Goal: Task Accomplishment & Management: Manage account settings

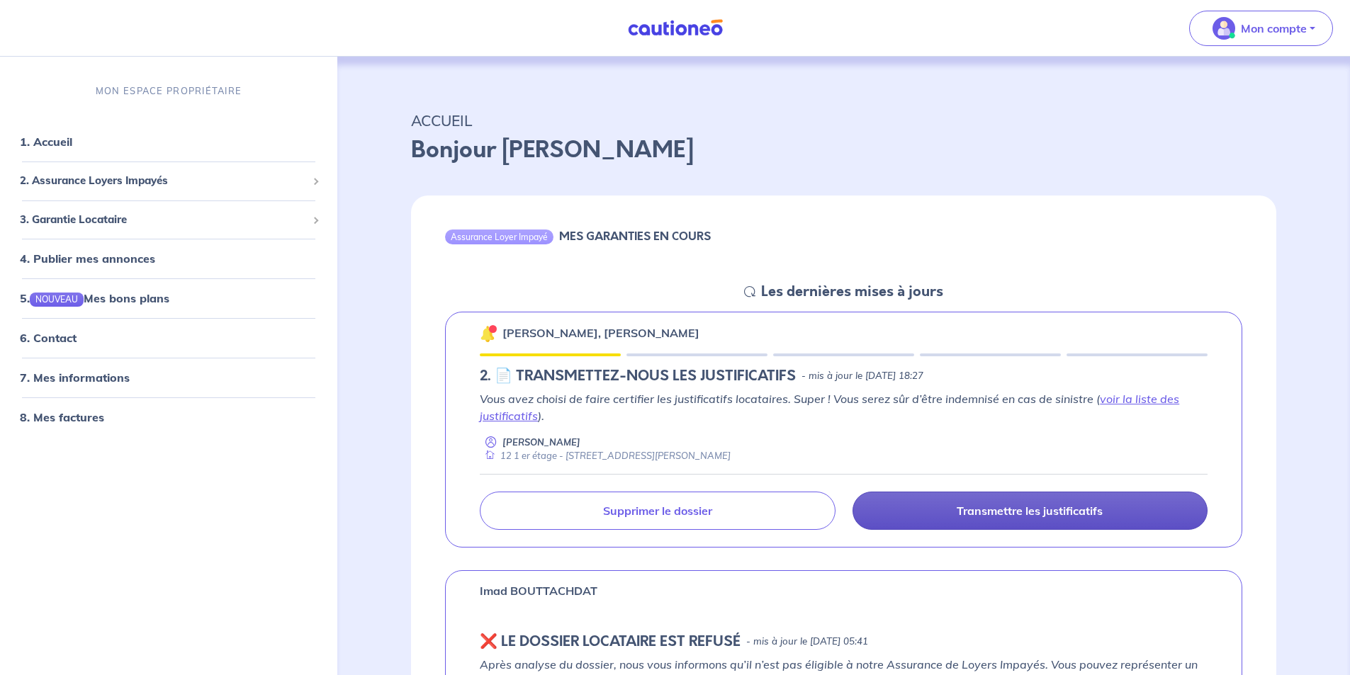
click at [907, 514] on link "Transmettre les justificatifs" at bounding box center [1029, 511] width 355 height 38
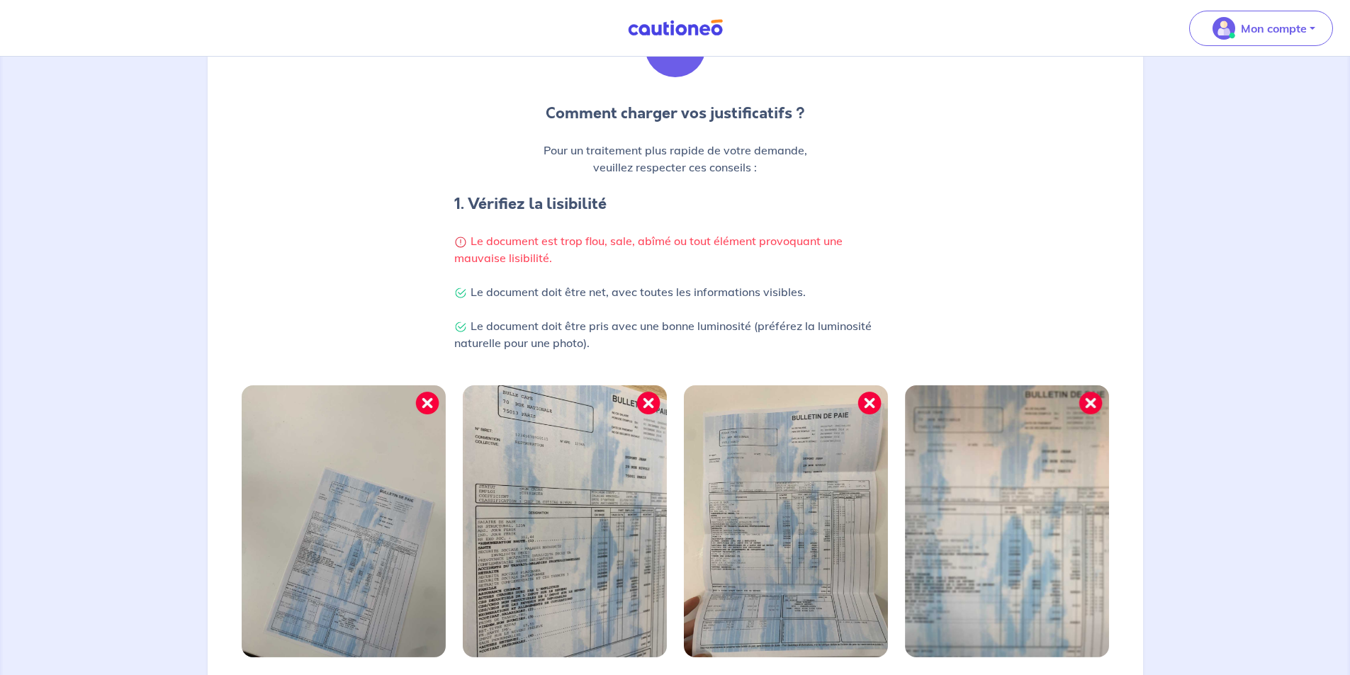
scroll to position [339, 0]
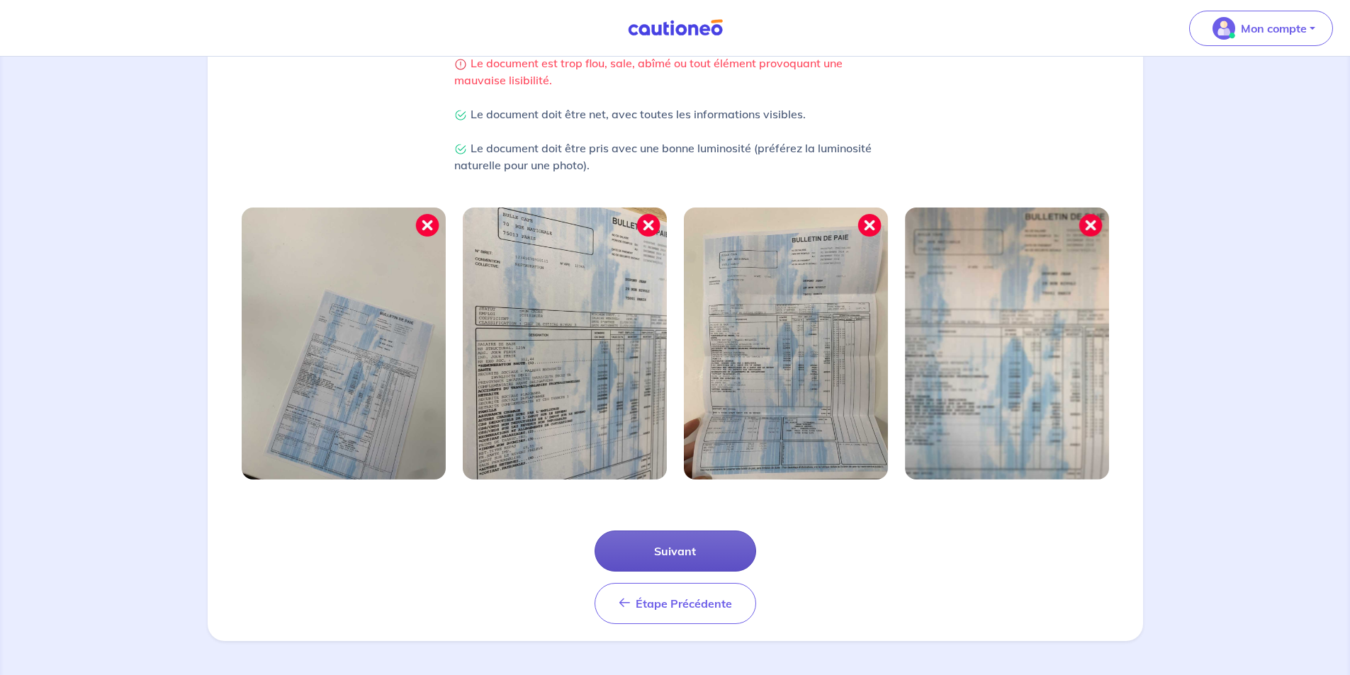
click at [680, 551] on button "Suivant" at bounding box center [675, 551] width 162 height 41
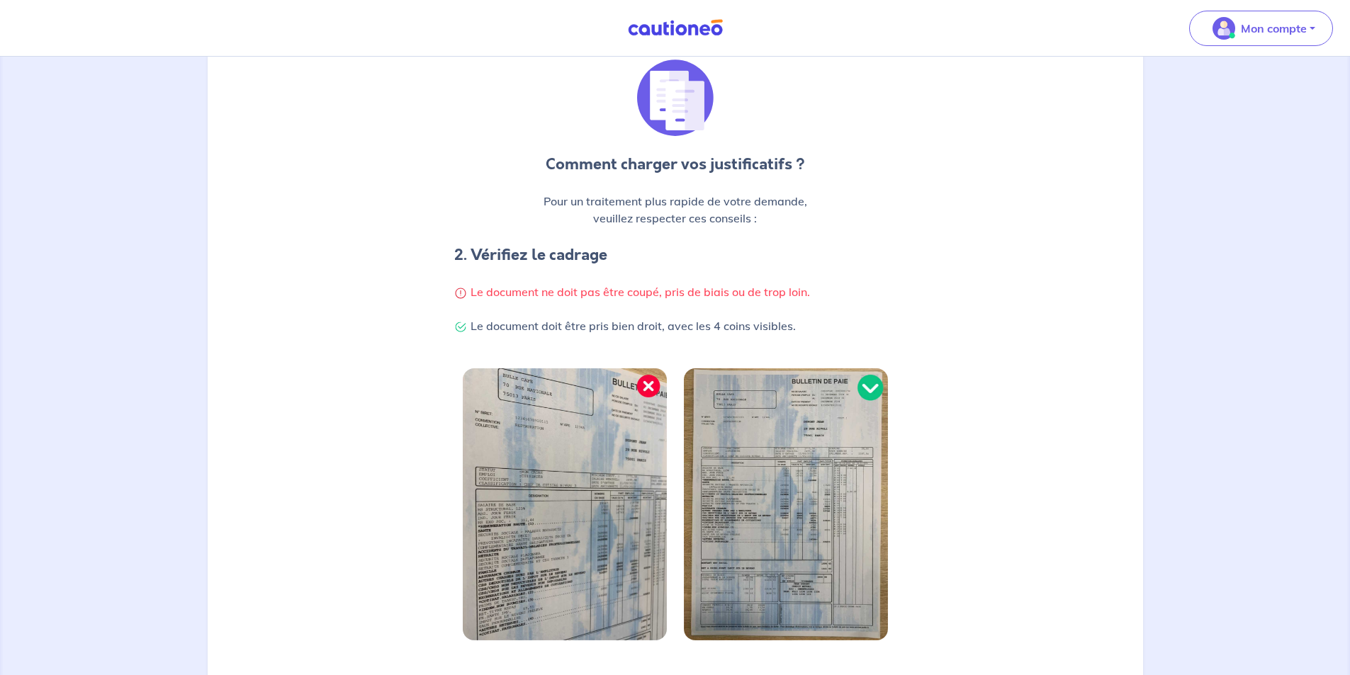
scroll to position [271, 0]
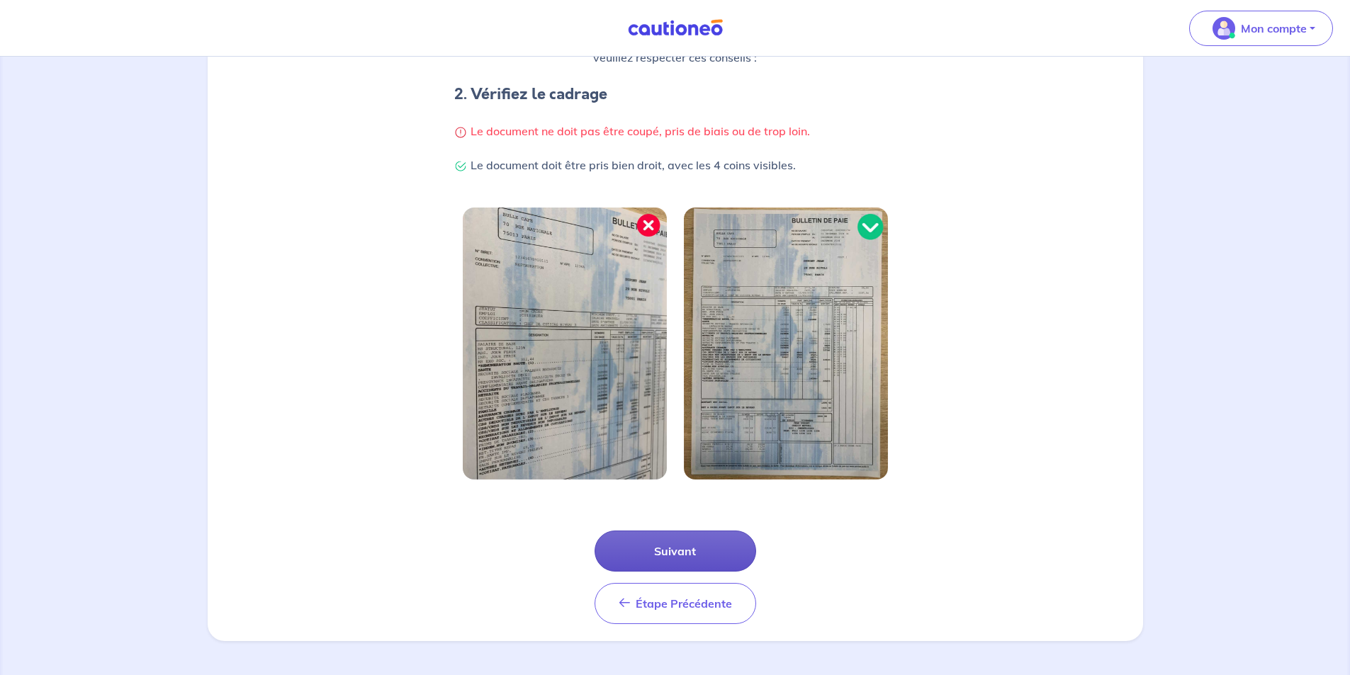
click at [679, 555] on button "Suivant" at bounding box center [675, 551] width 162 height 41
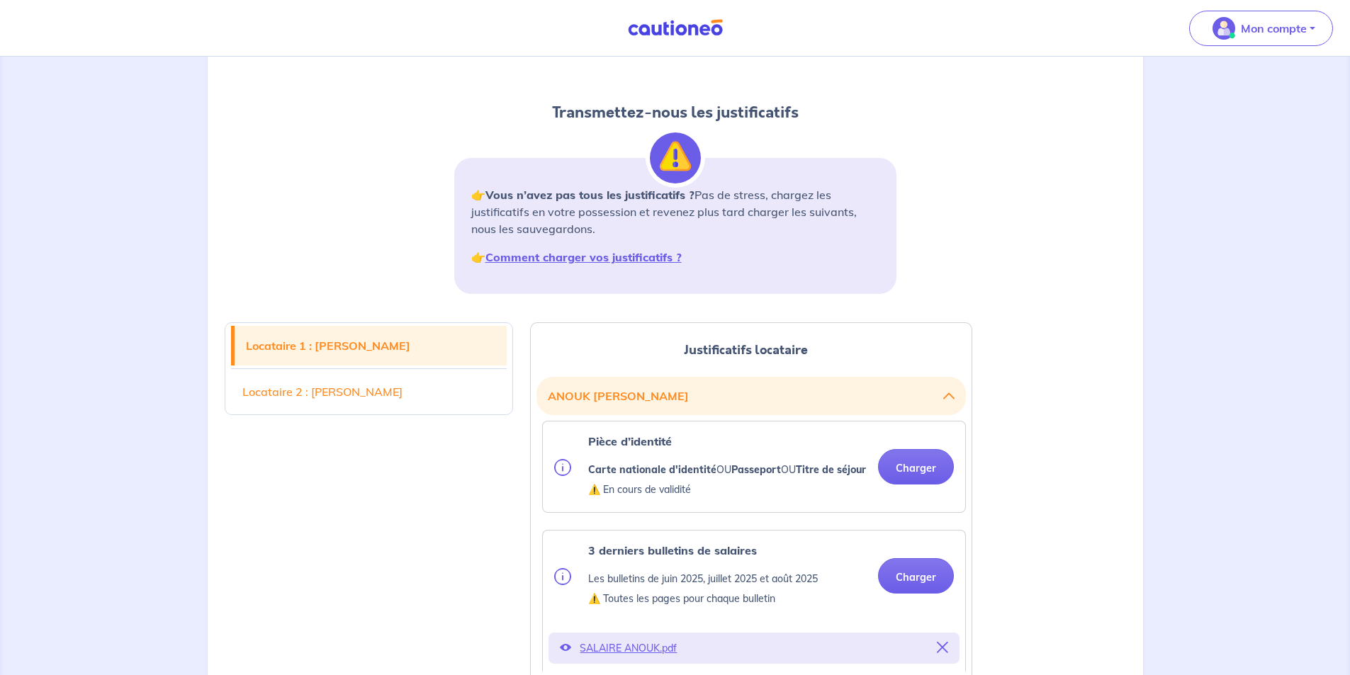
scroll to position [213, 0]
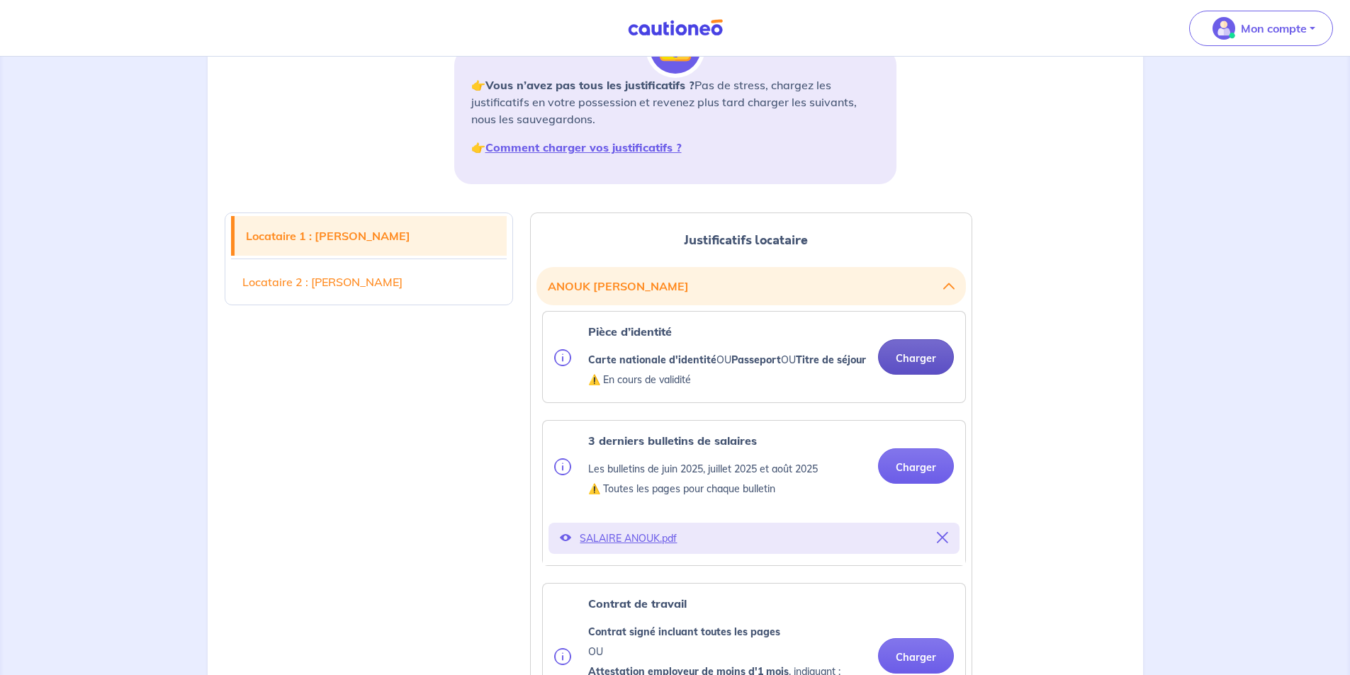
click at [924, 371] on button "Charger" at bounding box center [916, 356] width 76 height 35
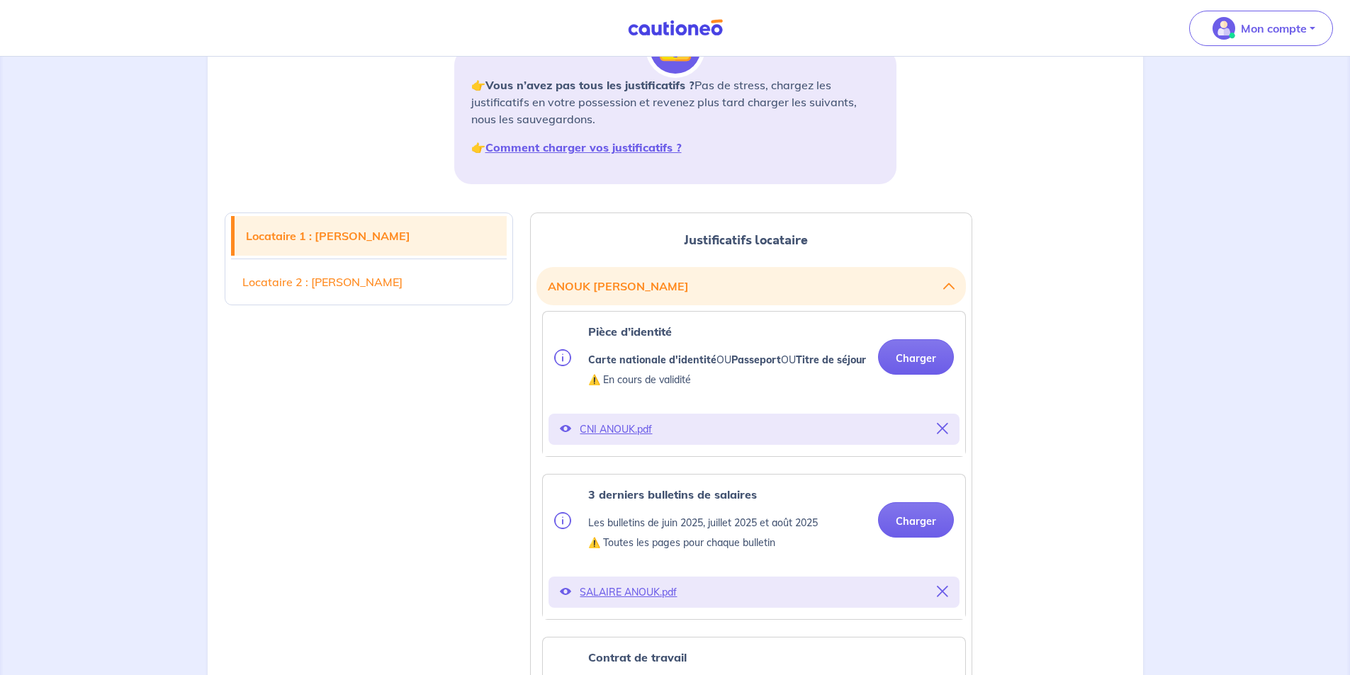
click at [613, 551] on p "⚠️ Toutes les pages pour chaque bulletin" at bounding box center [703, 542] width 230 height 17
click at [629, 602] on p "SALAIRE ANOUK.pdf" at bounding box center [754, 592] width 349 height 20
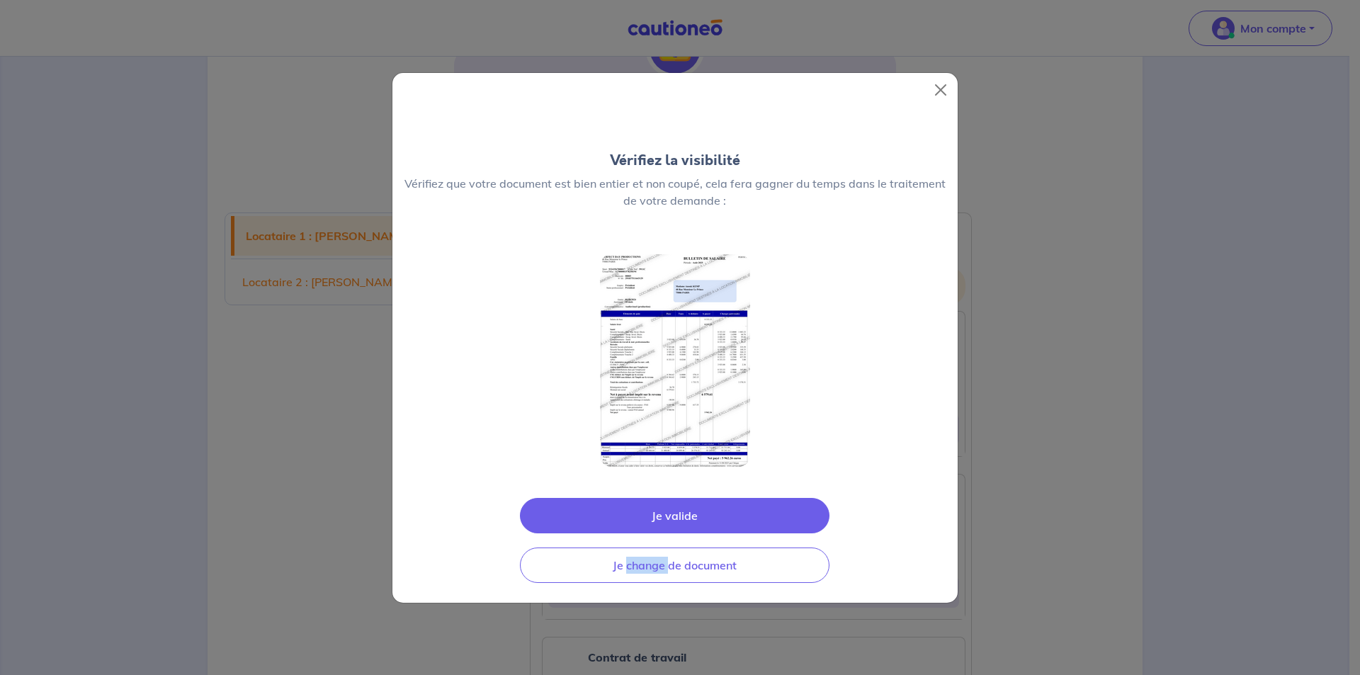
click at [629, 609] on div "Vérifiez la visibilité Vérifiez que votre document est bien entier et non coupé…" at bounding box center [680, 337] width 1360 height 675
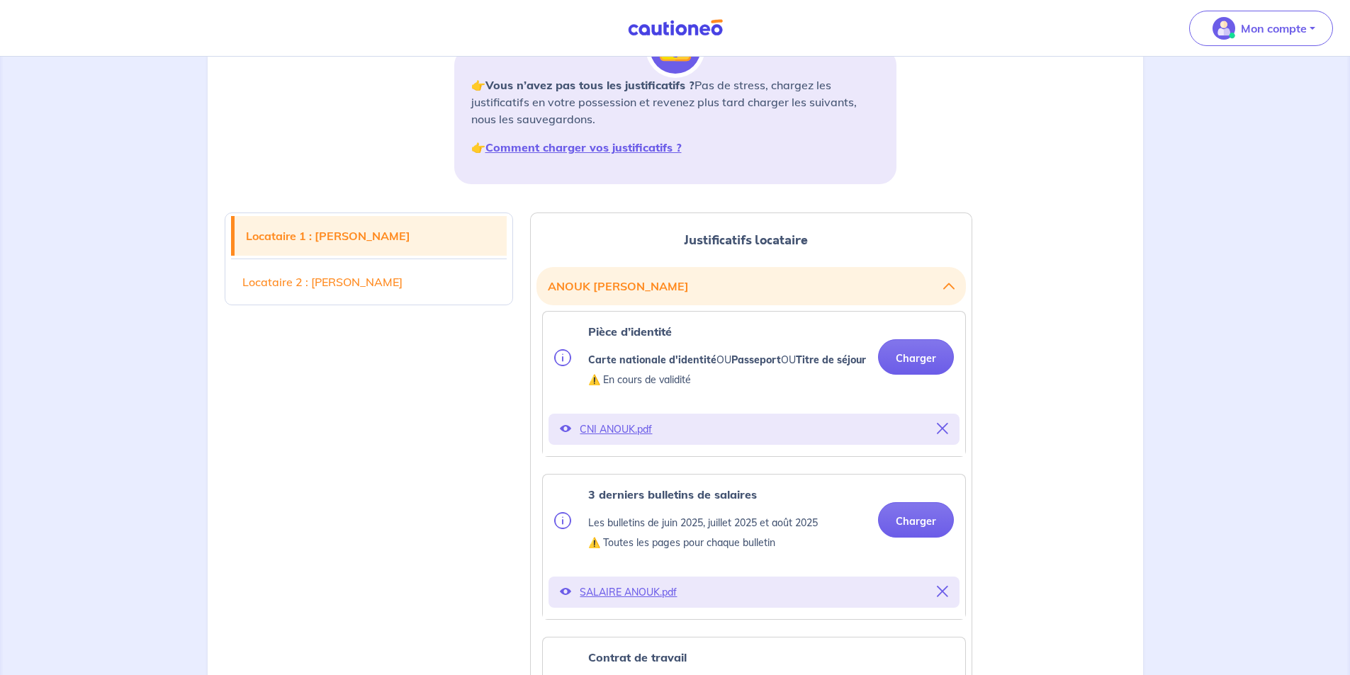
click at [629, 602] on p "SALAIRE ANOUK.pdf" at bounding box center [754, 592] width 349 height 20
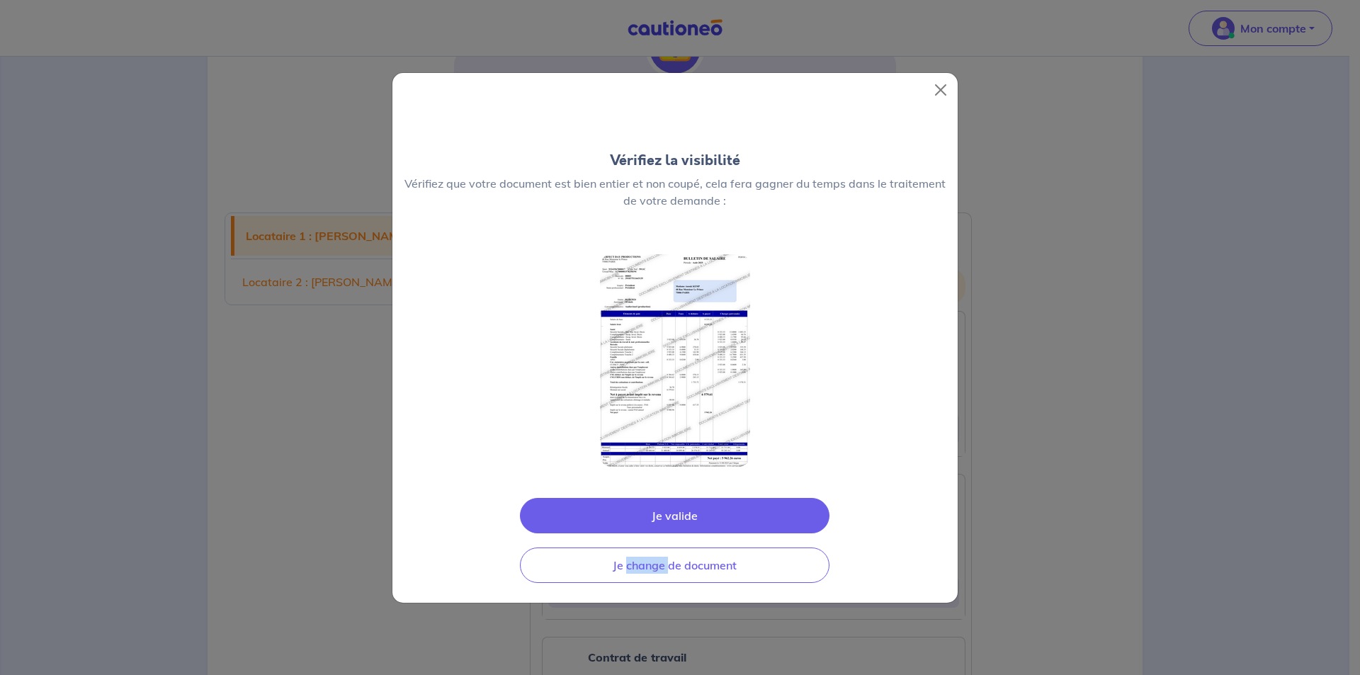
click at [629, 609] on div "Vérifiez la visibilité Vérifiez que votre document est bien entier et non coupé…" at bounding box center [680, 337] width 1360 height 675
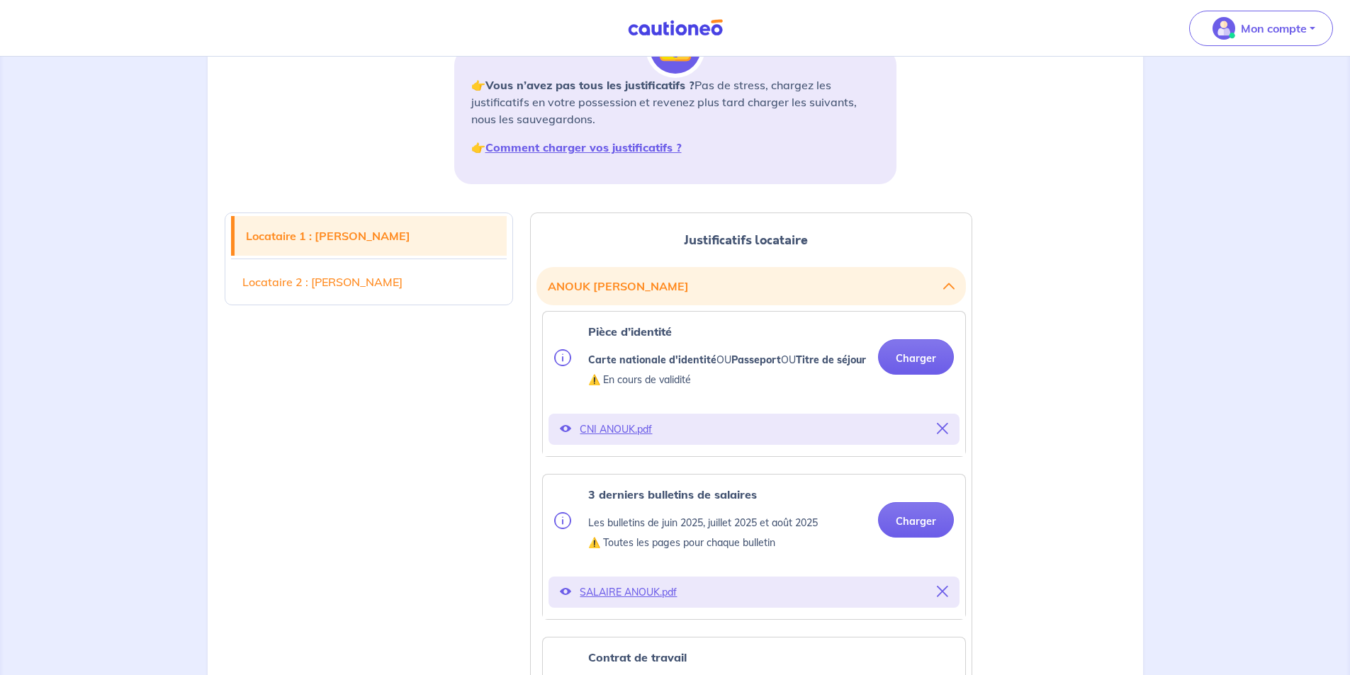
click at [629, 602] on p "SALAIRE ANOUK.pdf" at bounding box center [754, 592] width 349 height 20
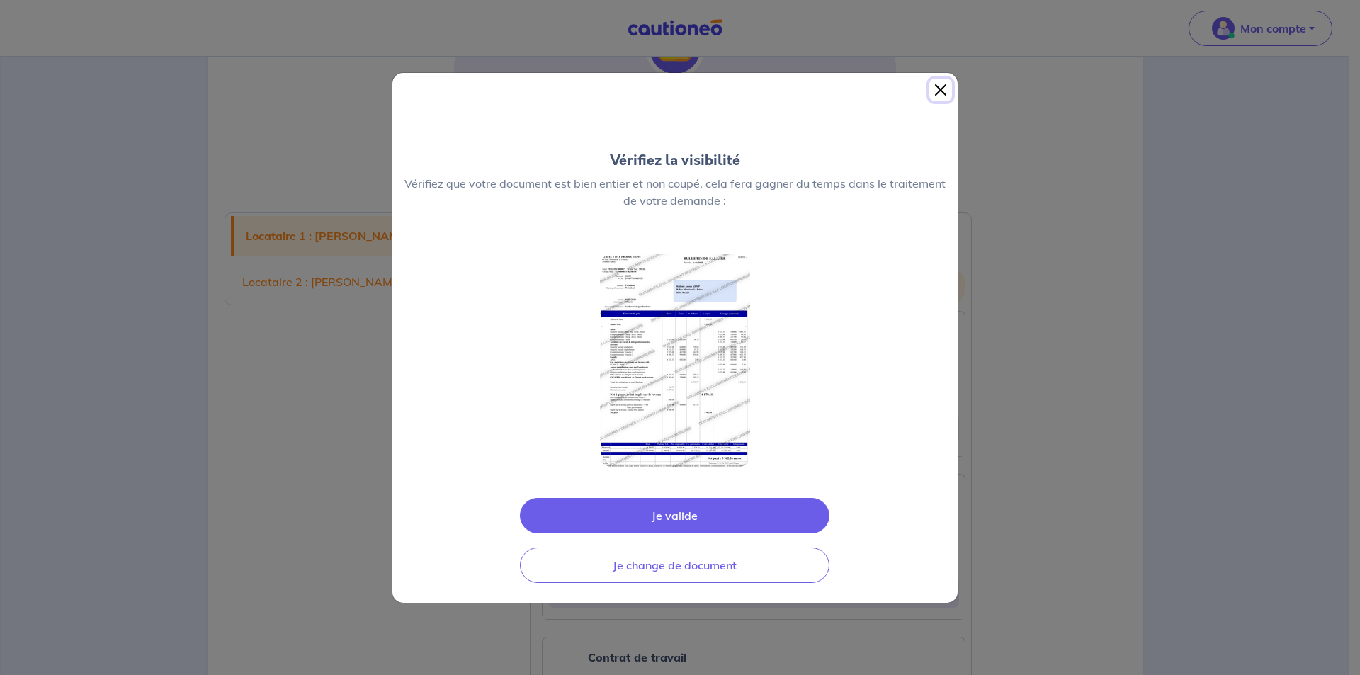
click at [940, 95] on button "Close" at bounding box center [941, 90] width 23 height 23
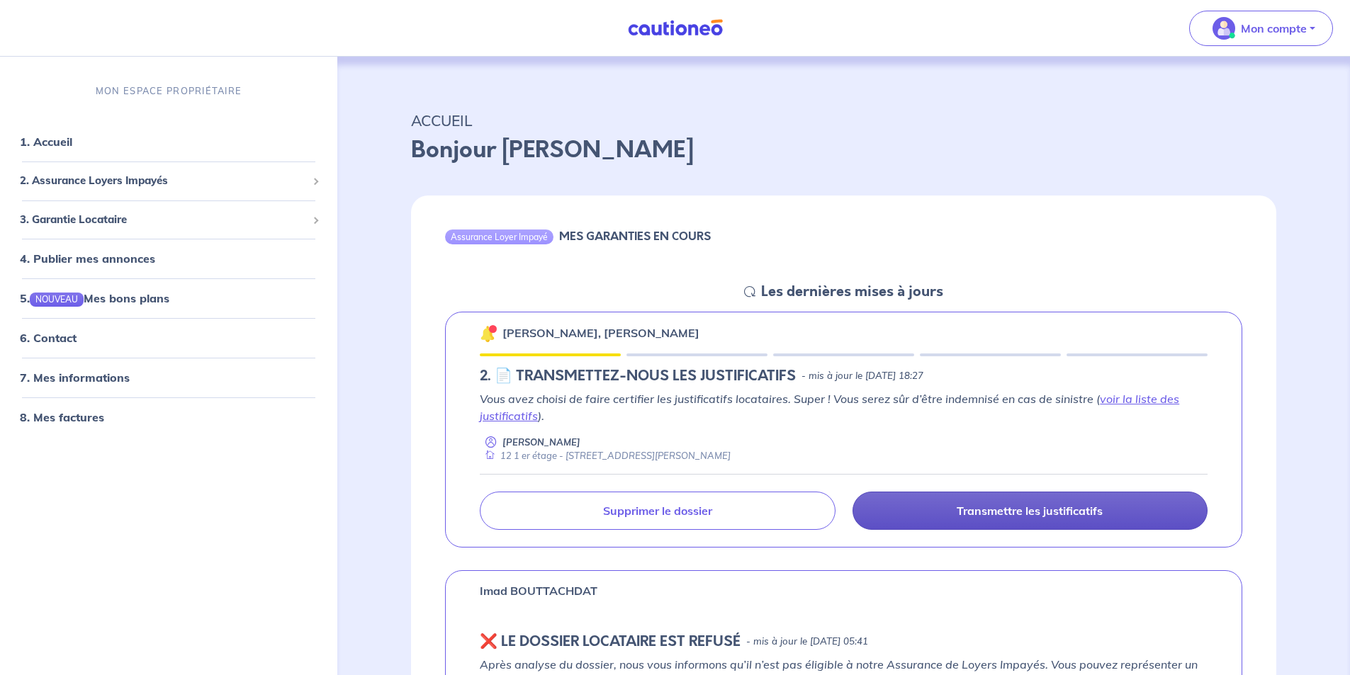
click at [943, 506] on link "Transmettre les justificatifs" at bounding box center [1029, 511] width 355 height 38
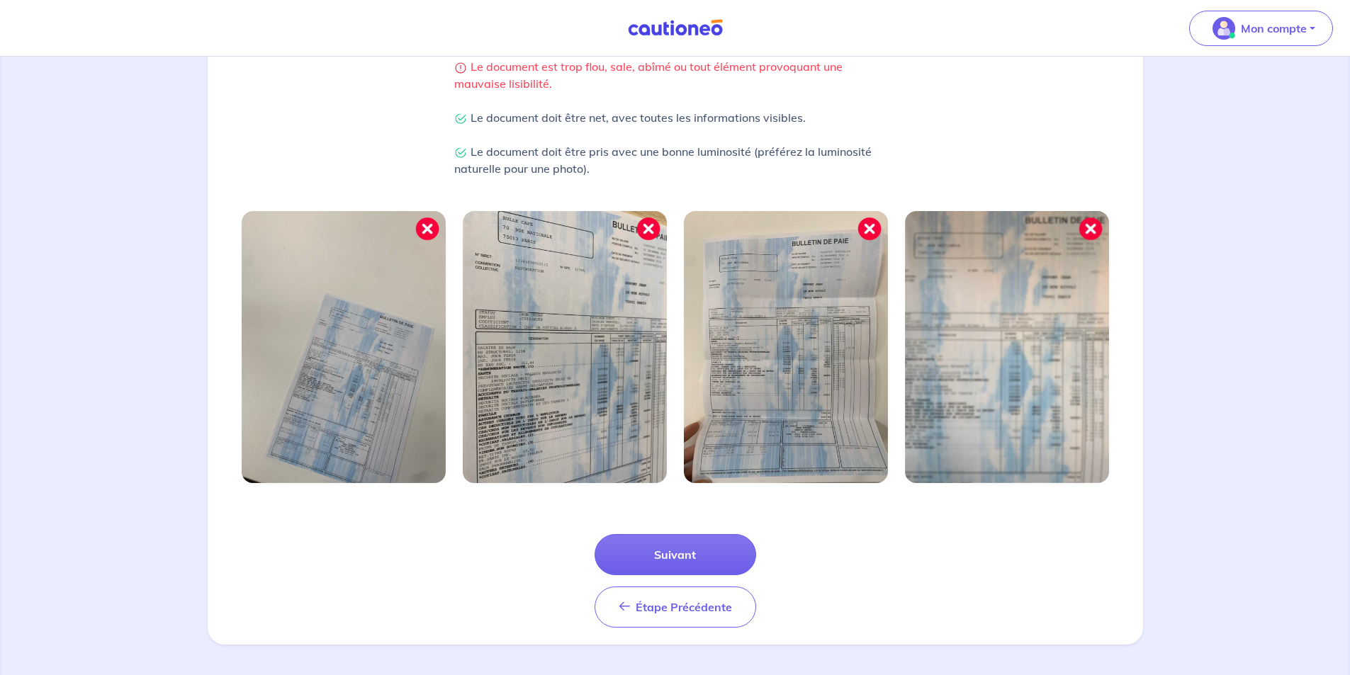
scroll to position [339, 0]
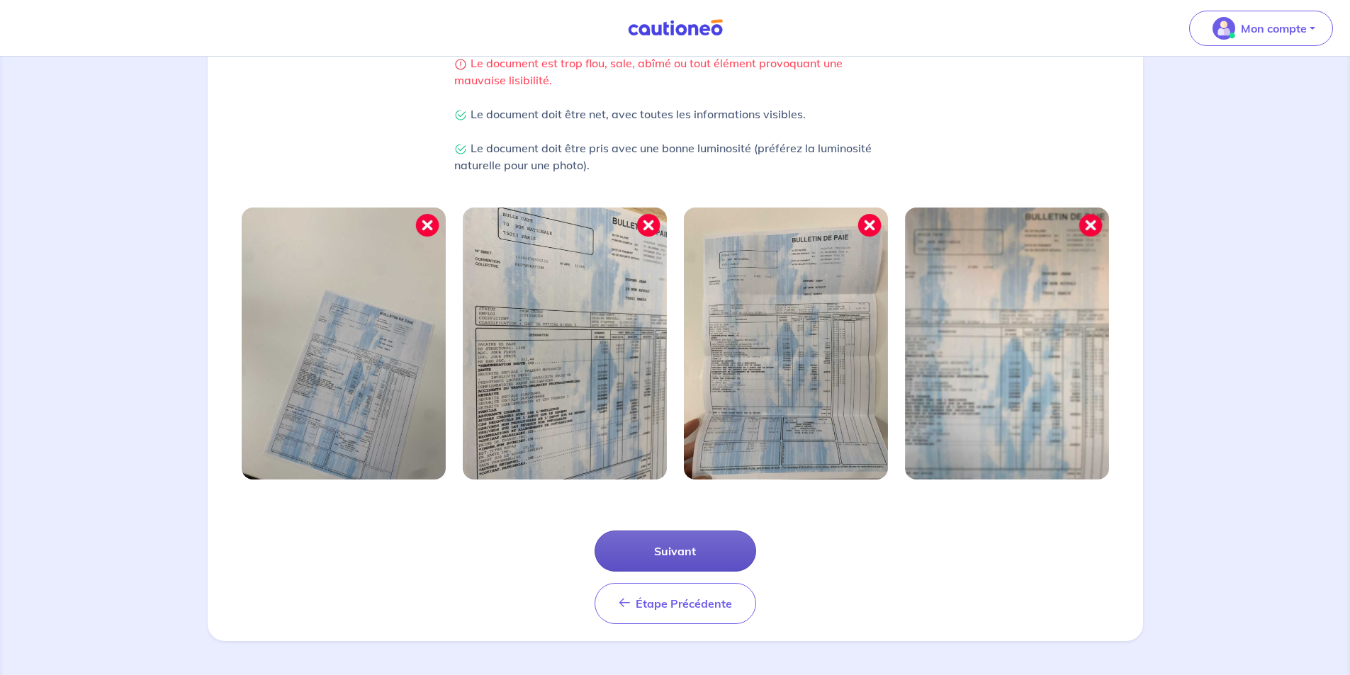
click at [681, 555] on button "Suivant" at bounding box center [675, 551] width 162 height 41
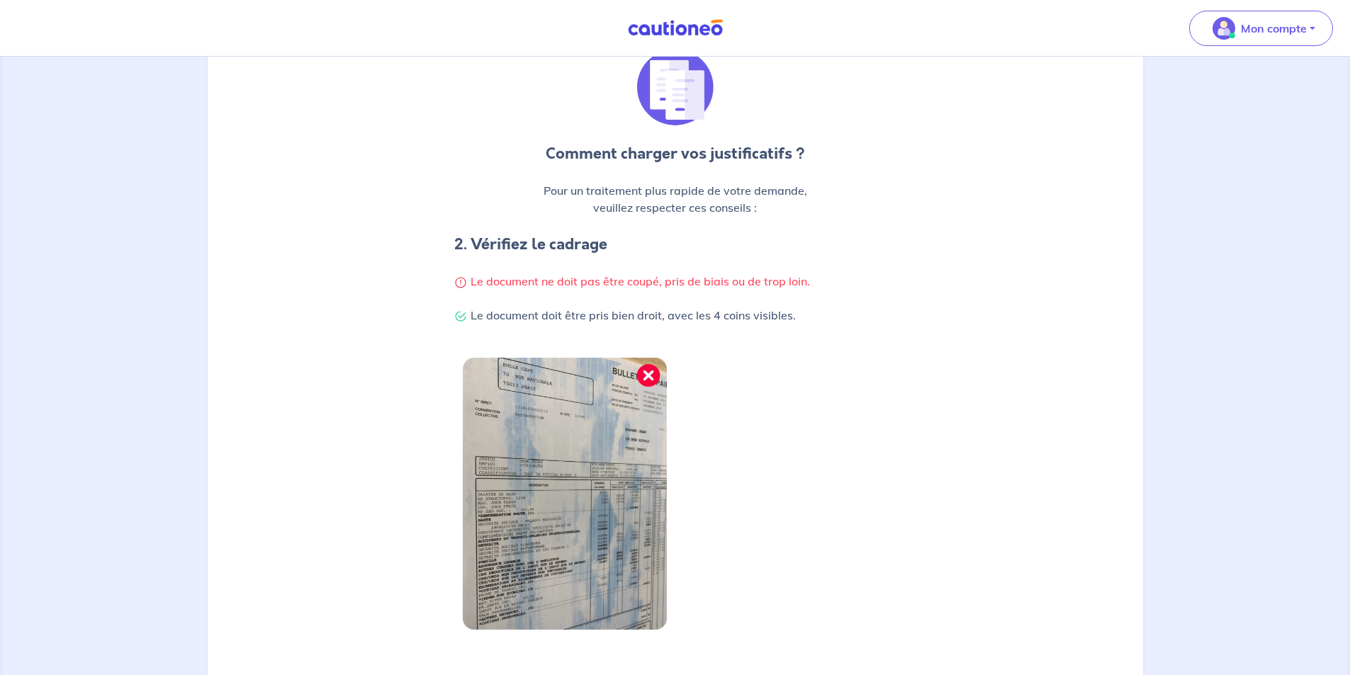
scroll to position [271, 0]
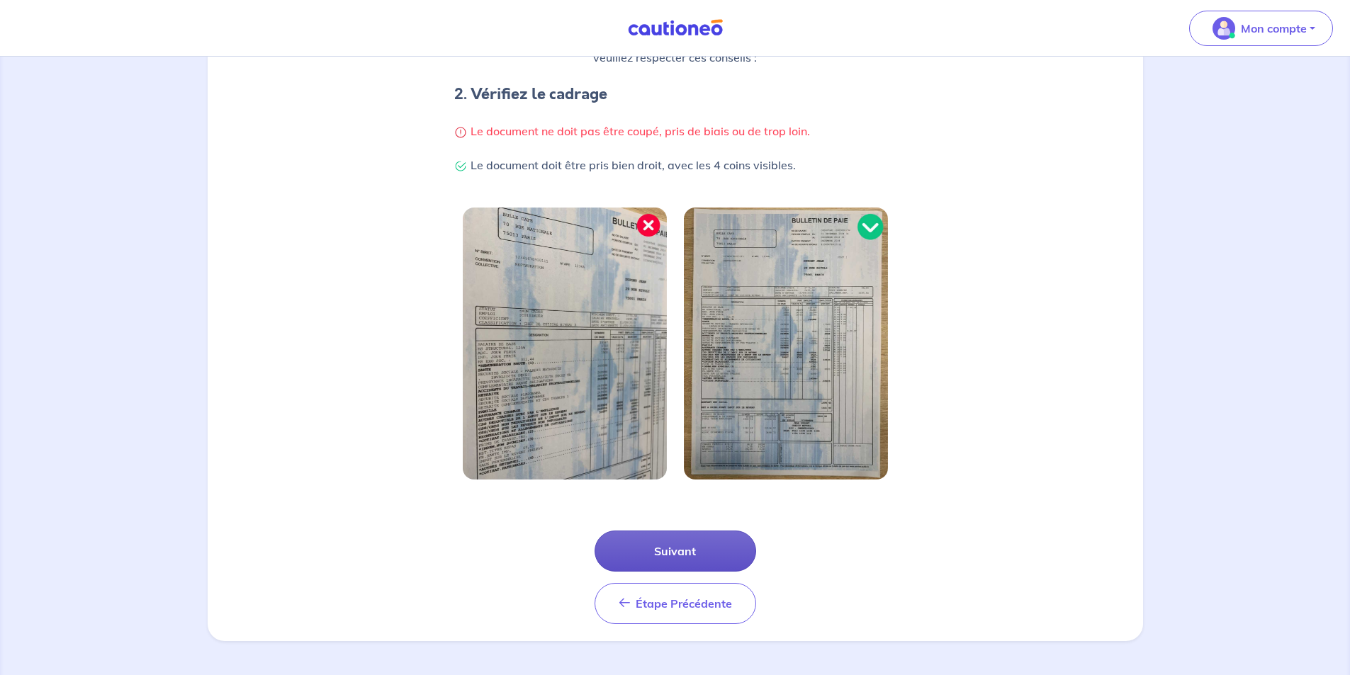
click at [684, 551] on button "Suivant" at bounding box center [675, 551] width 162 height 41
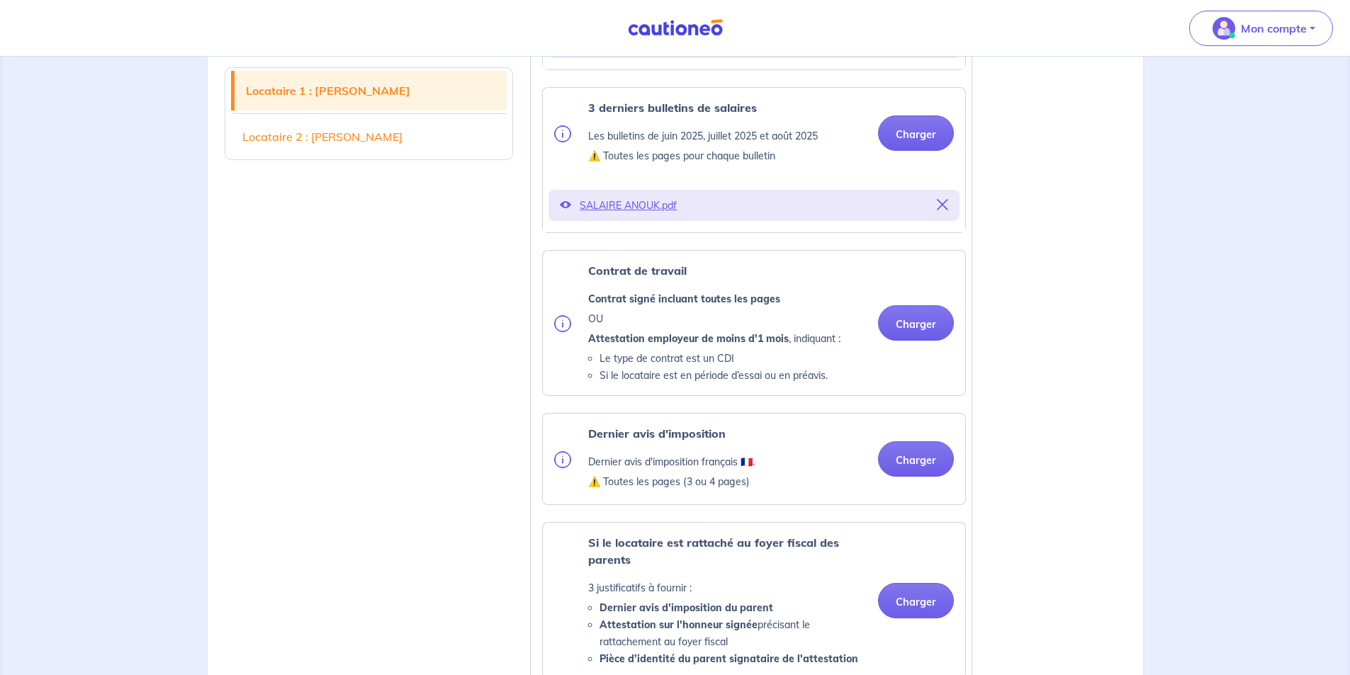
scroll to position [638, 0]
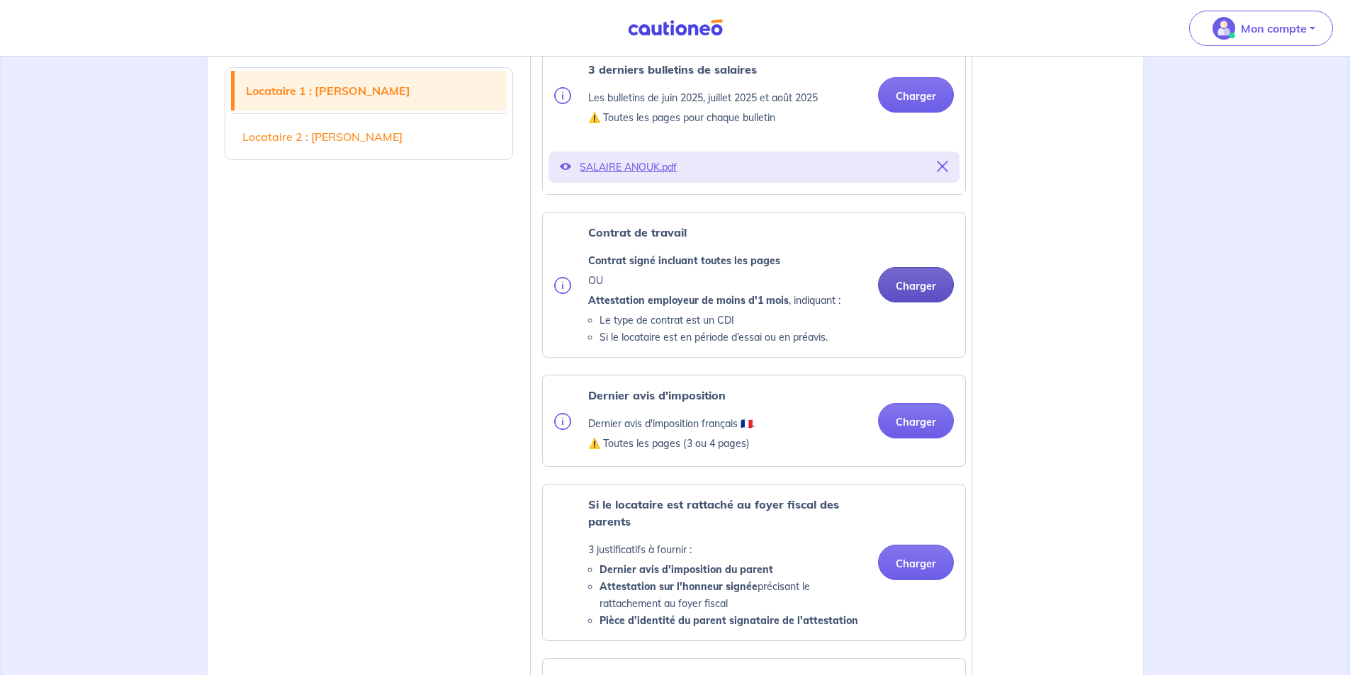
click at [906, 303] on button "Charger" at bounding box center [916, 284] width 76 height 35
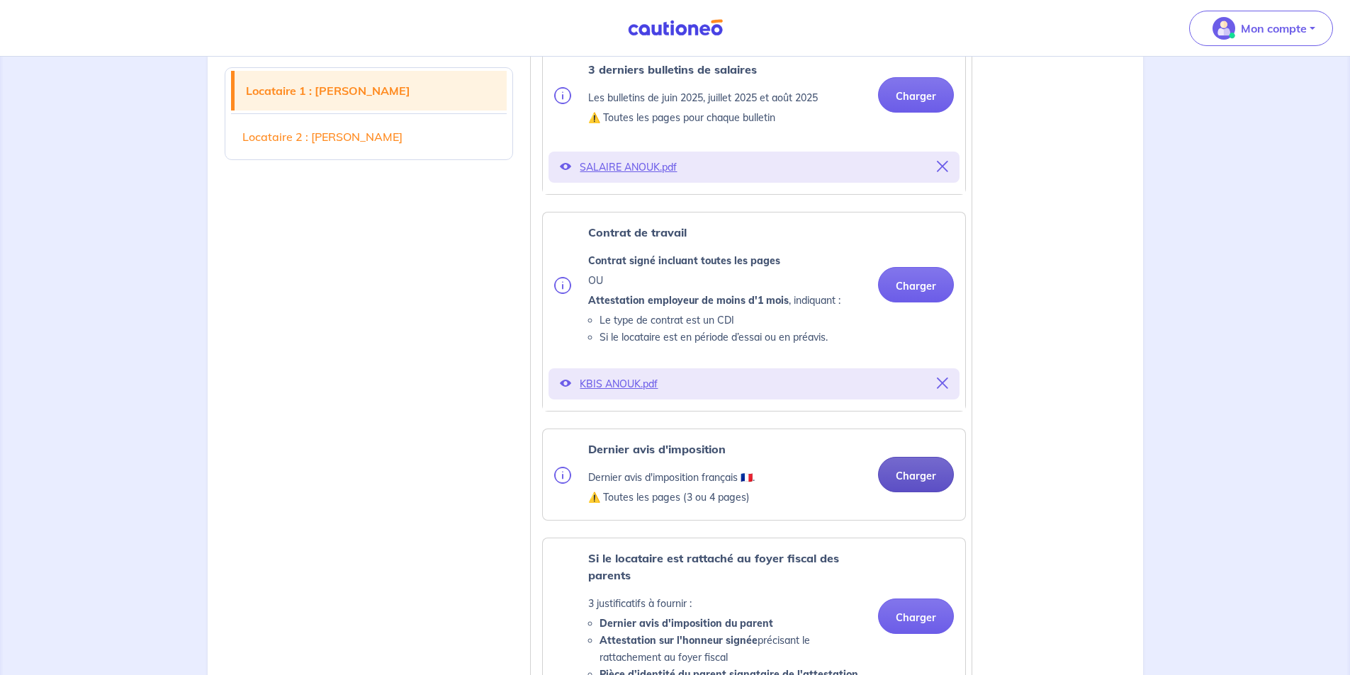
click at [915, 492] on button "Charger" at bounding box center [916, 474] width 76 height 35
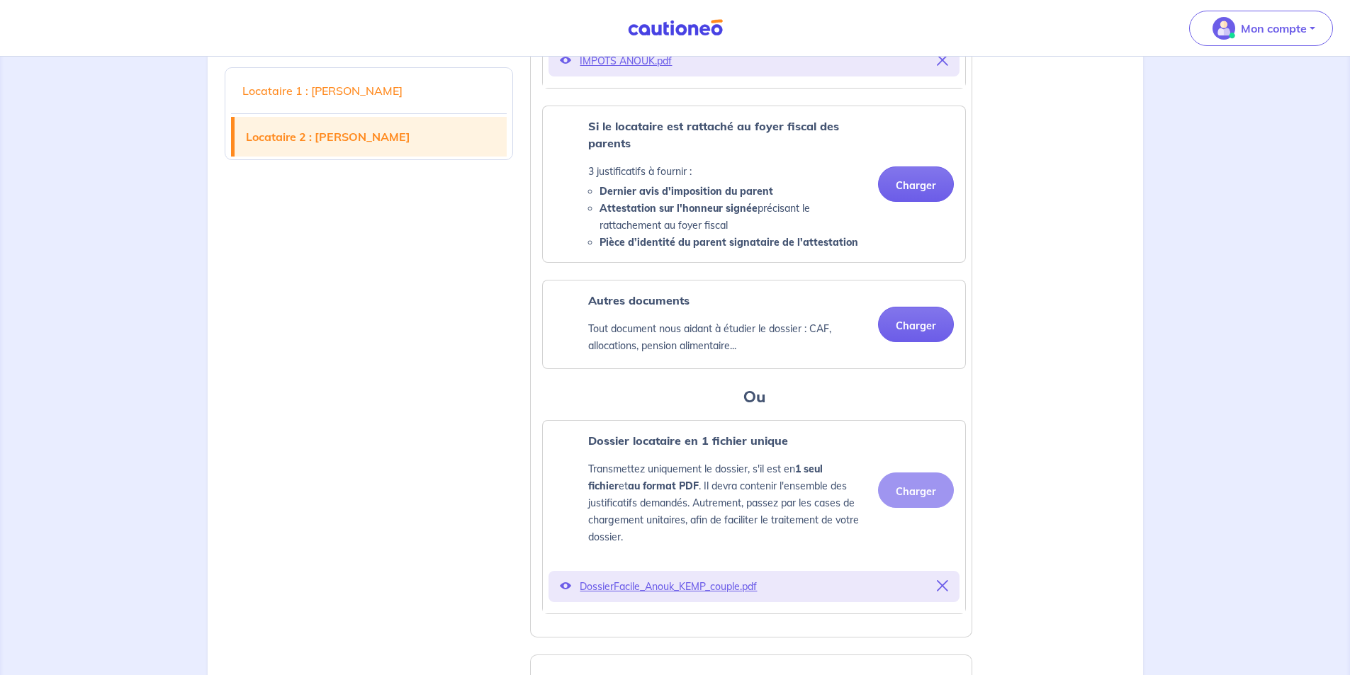
scroll to position [1134, 0]
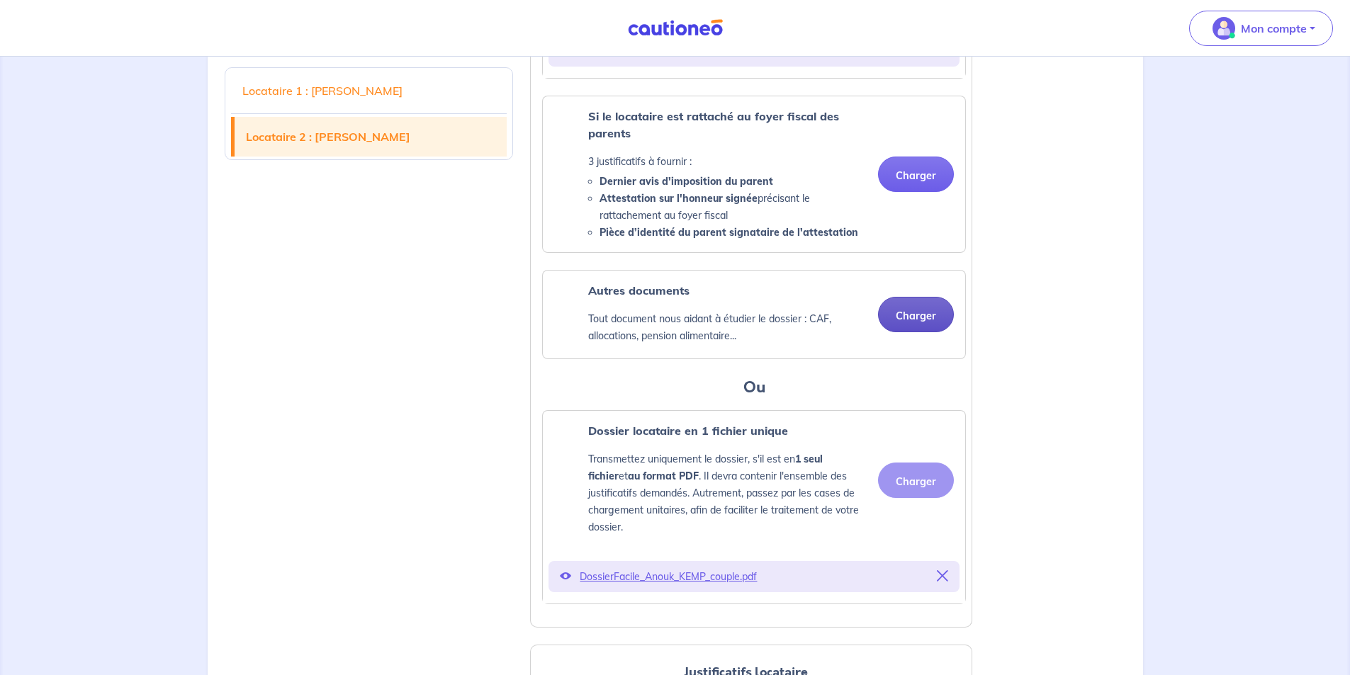
click at [913, 327] on button "Charger" at bounding box center [916, 314] width 76 height 35
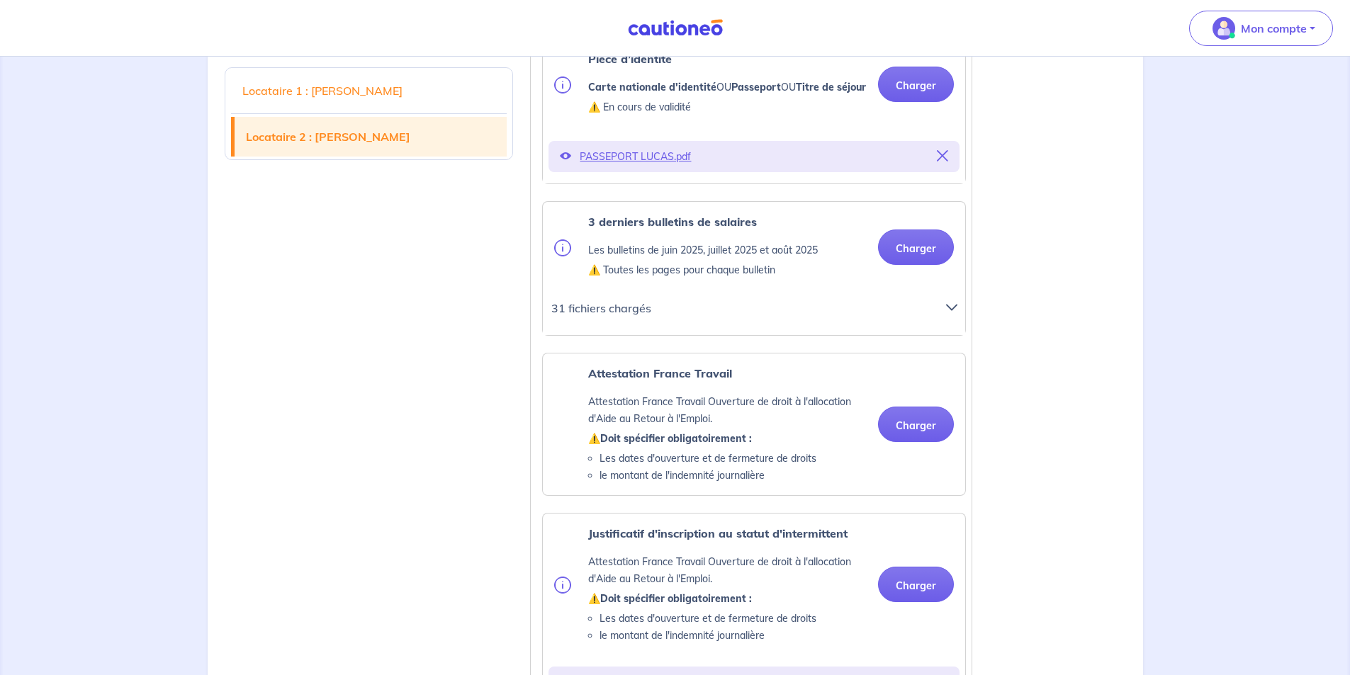
scroll to position [2125, 0]
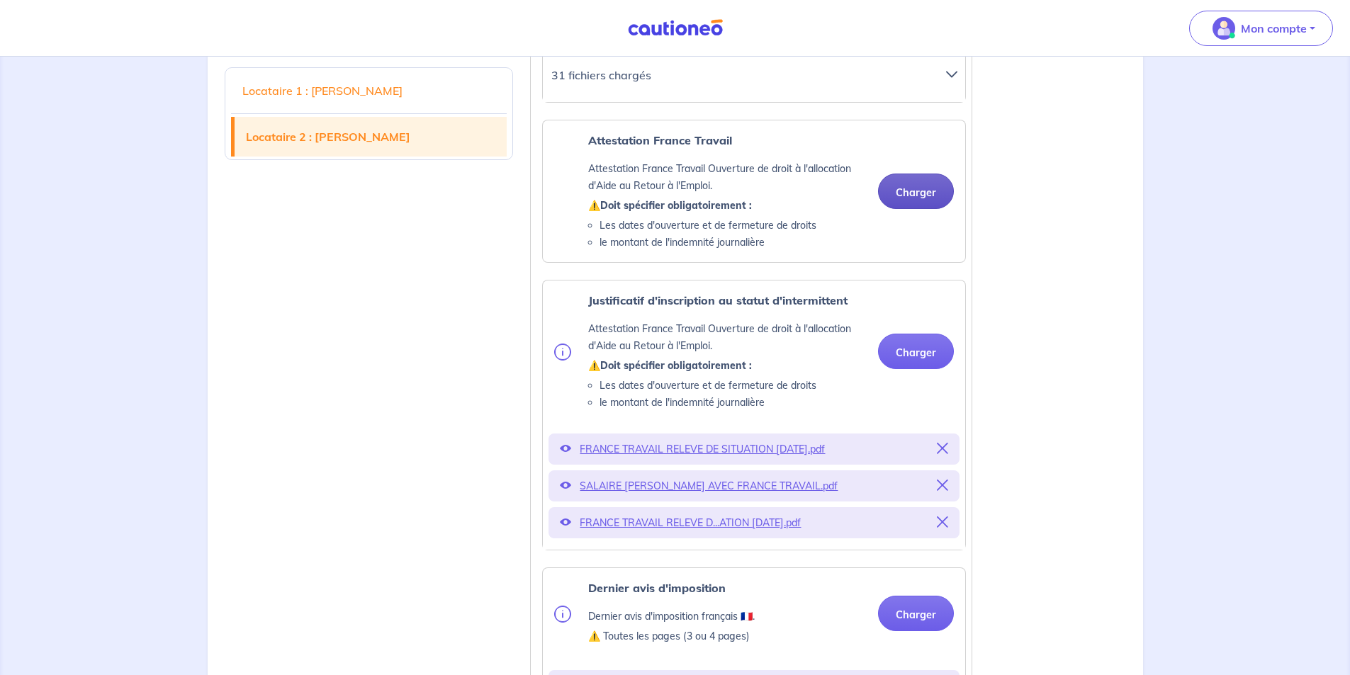
click at [908, 209] on button "Charger" at bounding box center [916, 191] width 76 height 35
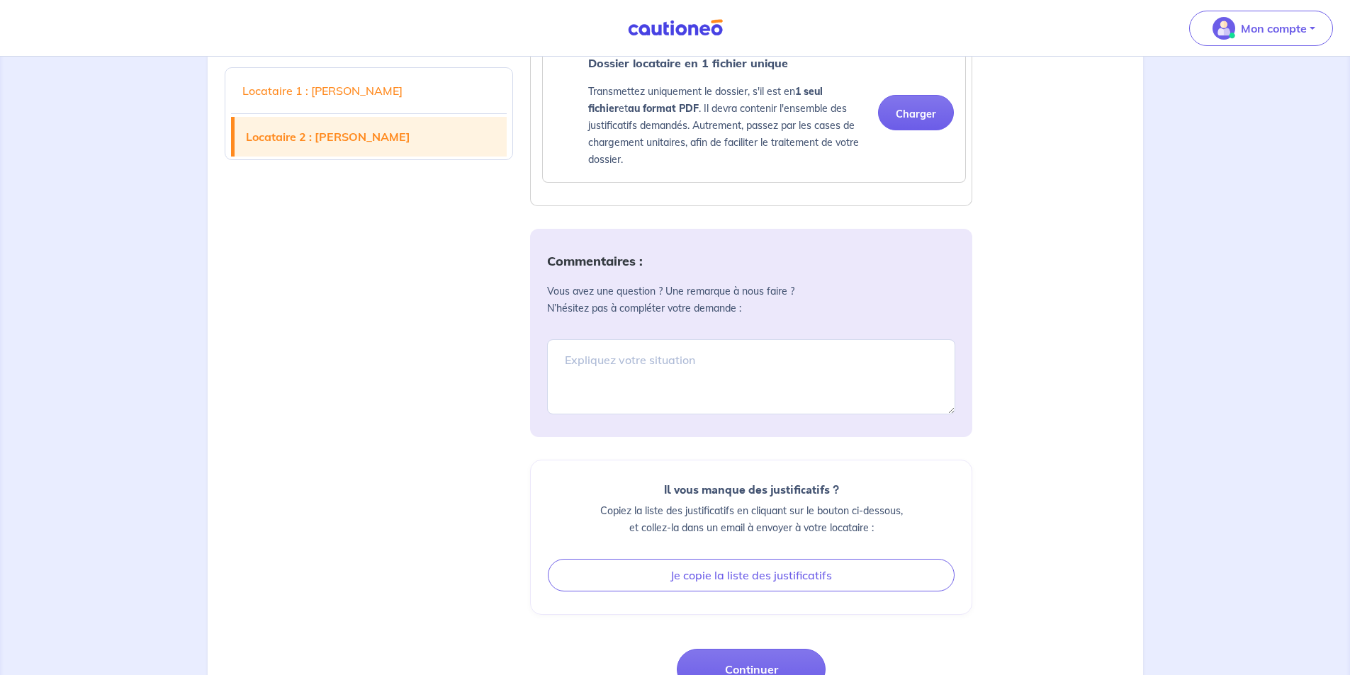
scroll to position [3188, 0]
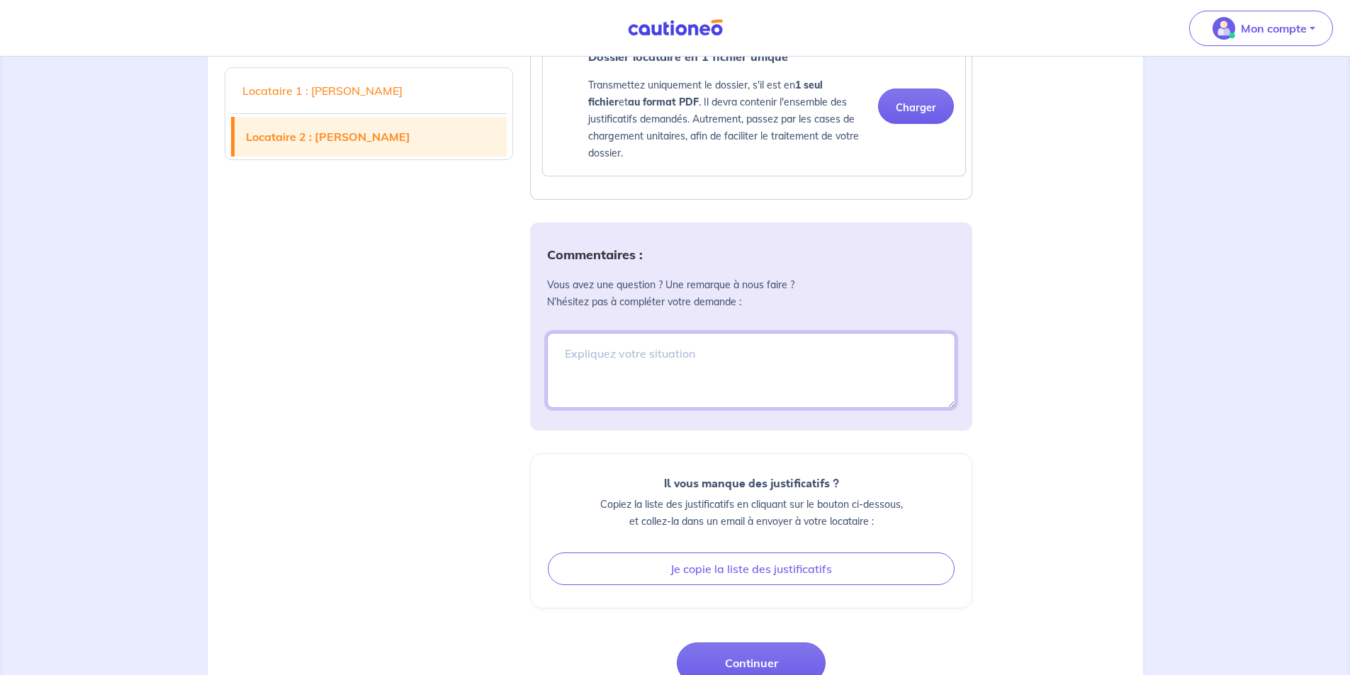
click at [633, 401] on textarea at bounding box center [751, 370] width 408 height 75
click at [827, 385] on textarea "PAS DE CONTRAT POUR M PODOSKOCOVA EN AUT CAR CONGES" at bounding box center [751, 370] width 408 height 75
click at [568, 408] on textarea "PAS DE CONTRAT POUR M PODOSKOCOVA EN AUT CAR CONGES" at bounding box center [751, 370] width 408 height 75
click at [932, 387] on textarea "PAS DE CONTRAT POUR M PODOSKOCOVA EN AOUT CAR CONGES" at bounding box center [751, 370] width 408 height 75
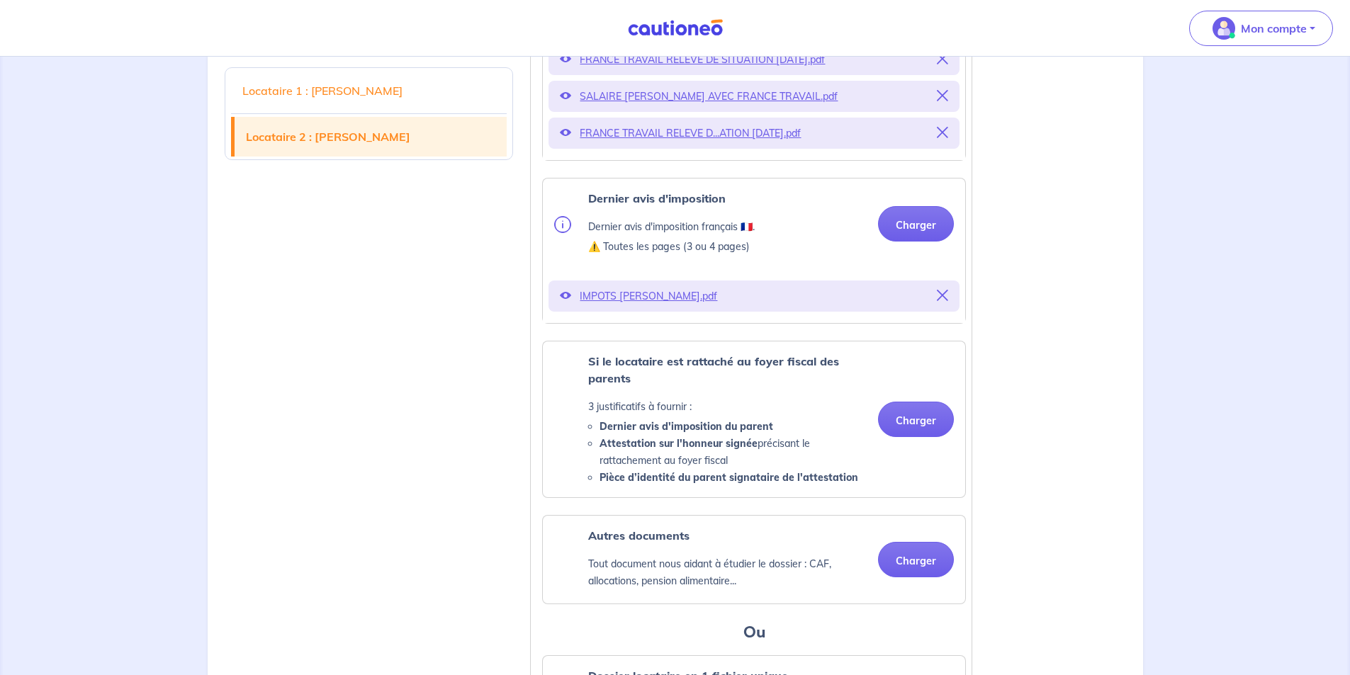
scroll to position [2679, 0]
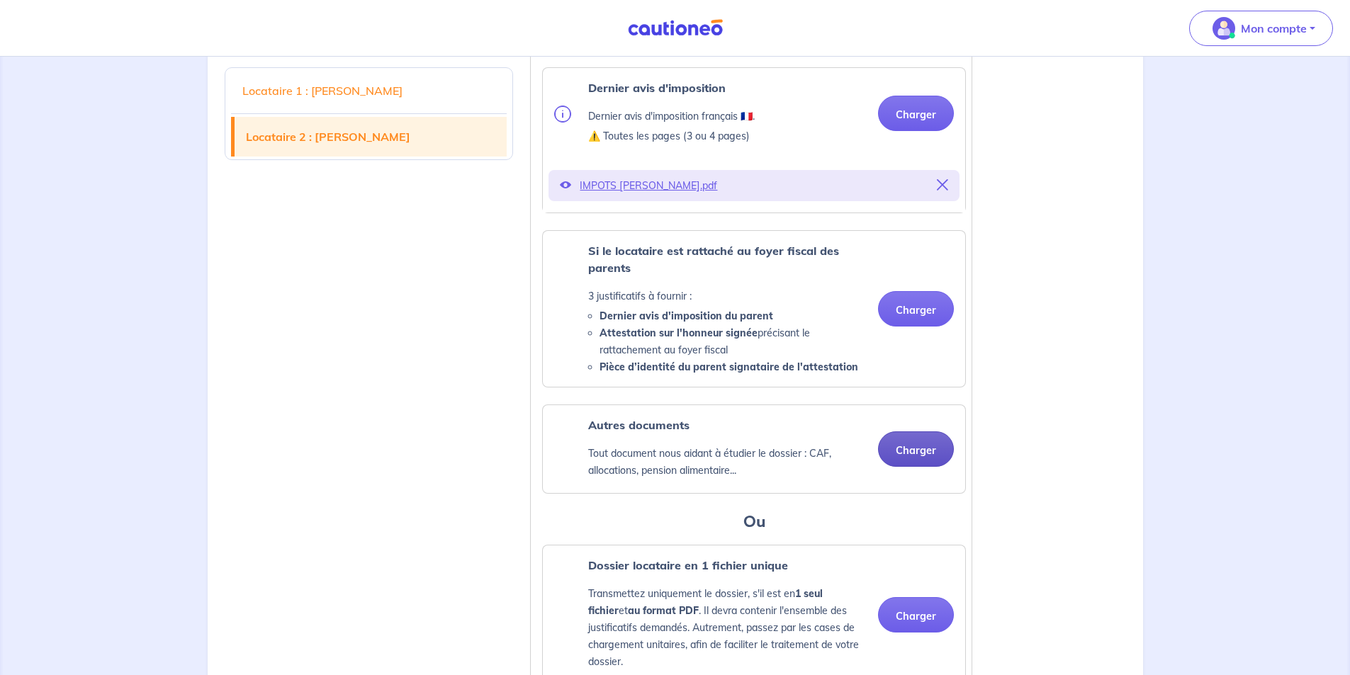
type textarea "PAS DE CONTRAT POUR M PODOSKOCOVA EN AOUT CAR CONGES NOUVEAU CONTRATS AVEC [PER…"
click at [906, 467] on button "Charger" at bounding box center [916, 448] width 76 height 35
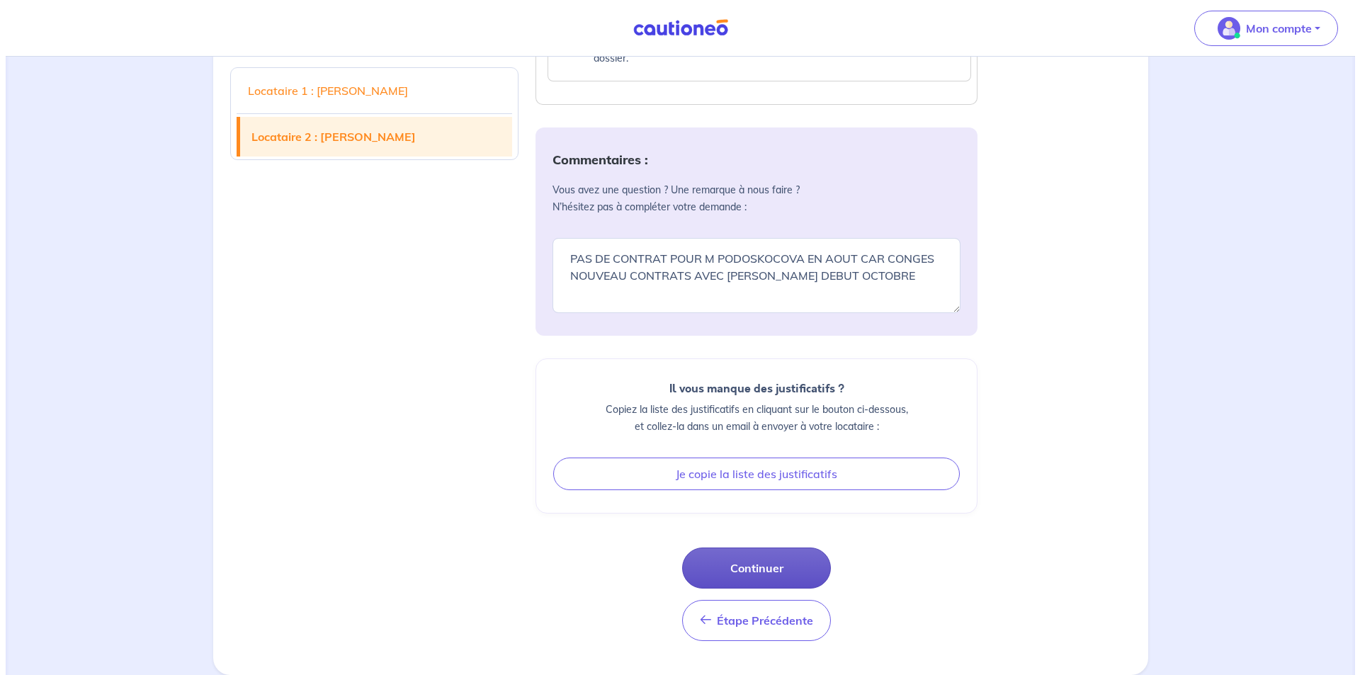
scroll to position [3371, 0]
click at [752, 563] on button "Continuer" at bounding box center [751, 568] width 149 height 41
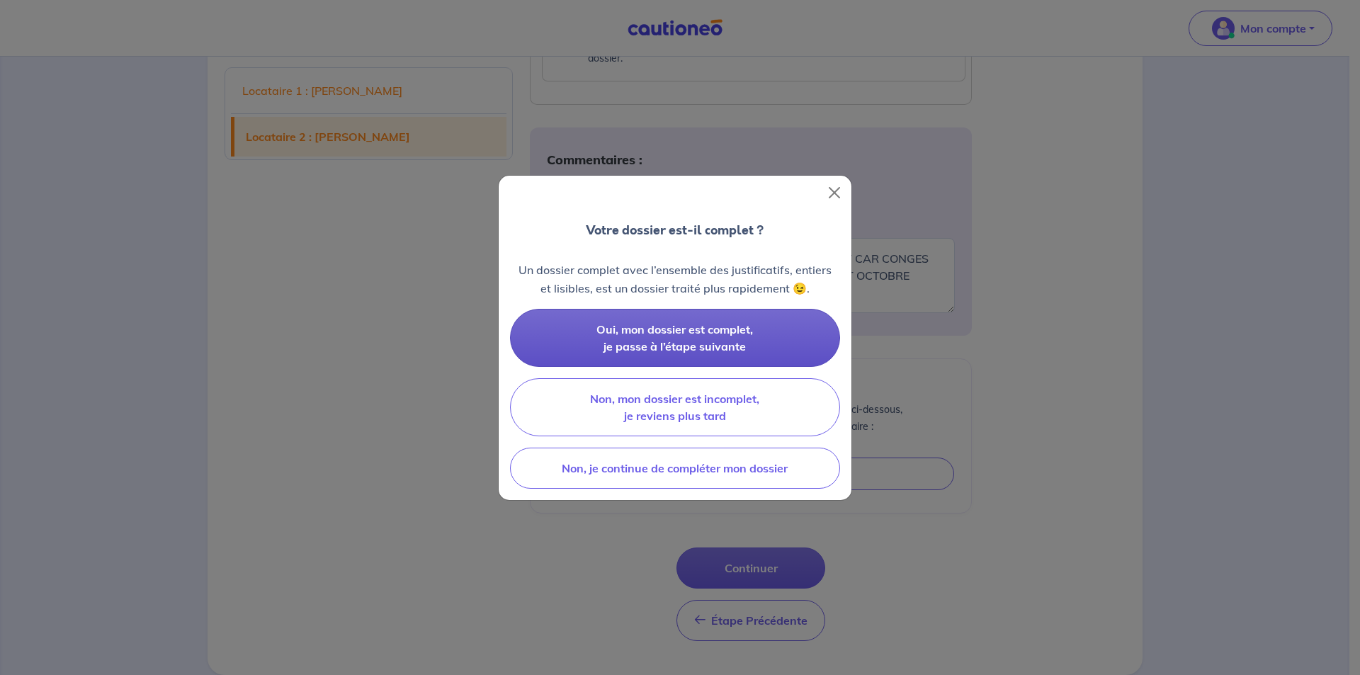
click at [677, 344] on span "Oui, mon dossier est complet, je passe à l’étape suivante" at bounding box center [675, 337] width 157 height 31
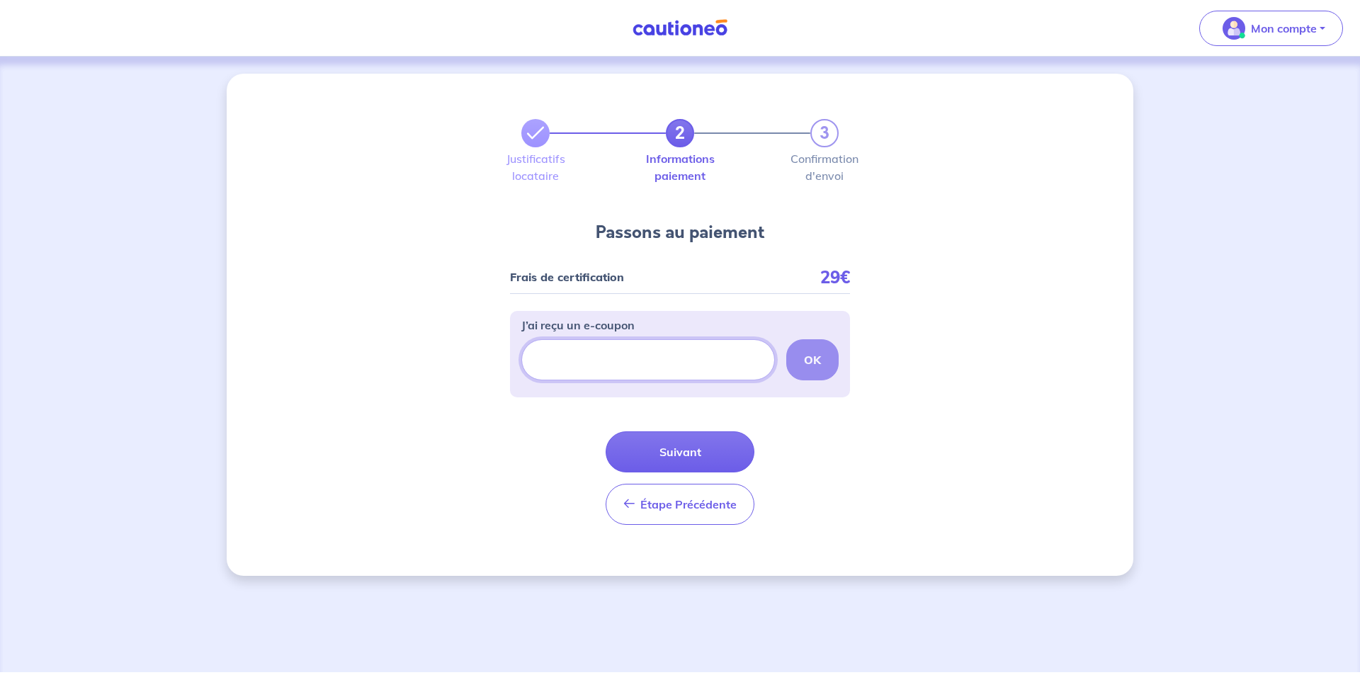
click at [677, 345] on input "J’ai reçu un e-coupon" at bounding box center [648, 359] width 254 height 41
click at [719, 458] on button "Suivant" at bounding box center [680, 451] width 149 height 41
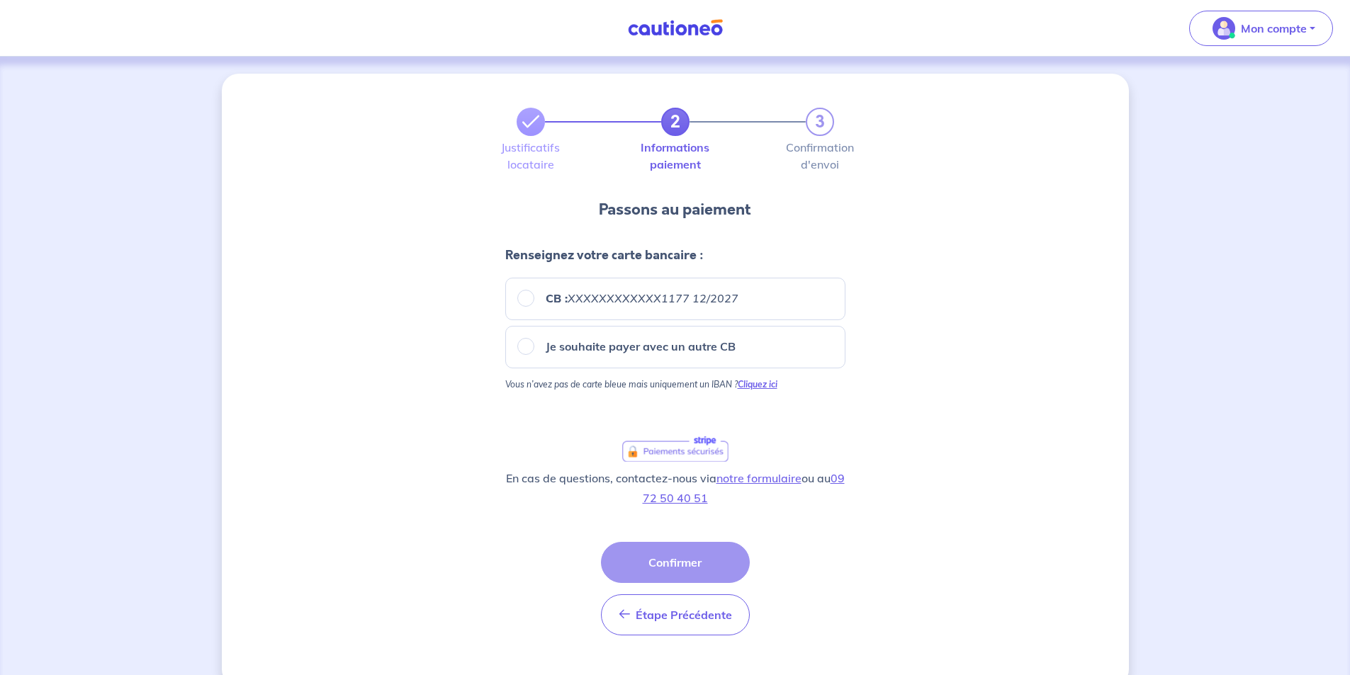
click at [767, 386] on strong "Cliquez ici" at bounding box center [758, 384] width 40 height 11
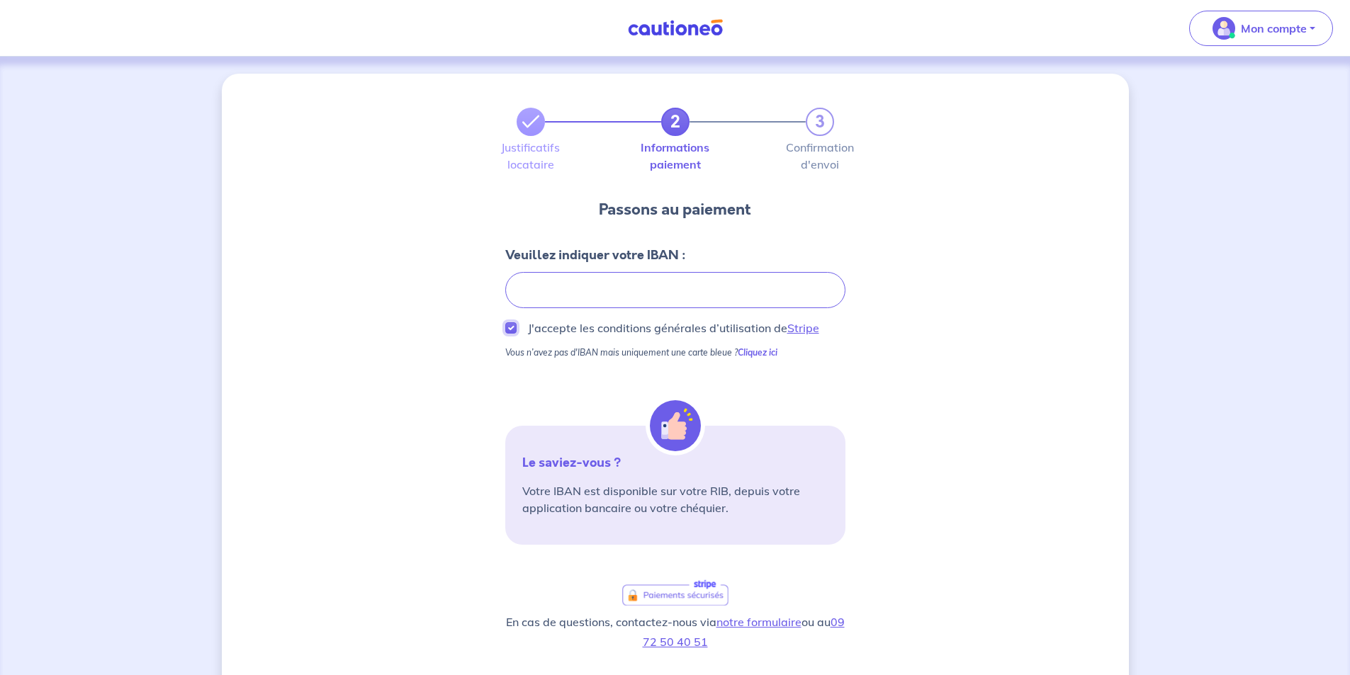
click at [512, 325] on input "J'accepte les conditions générales d’utilisation de Stripe" at bounding box center [510, 327] width 11 height 11
checkbox input "true"
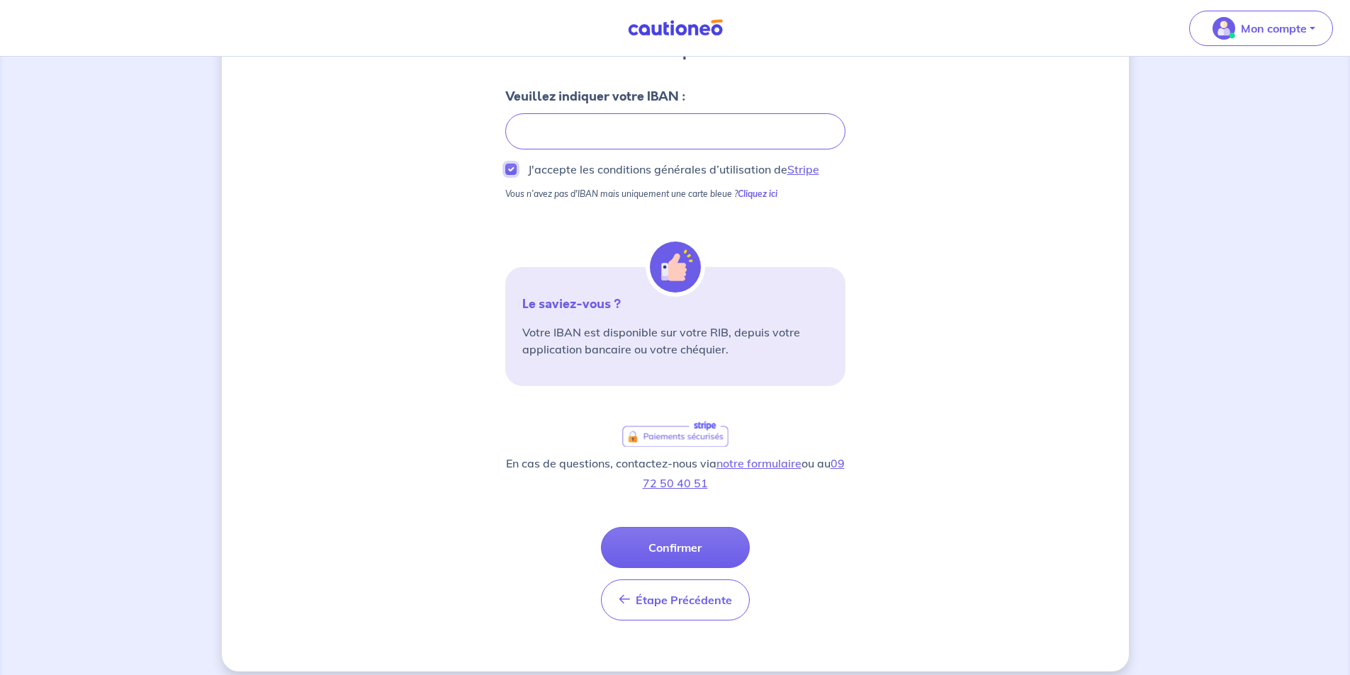
scroll to position [172, 0]
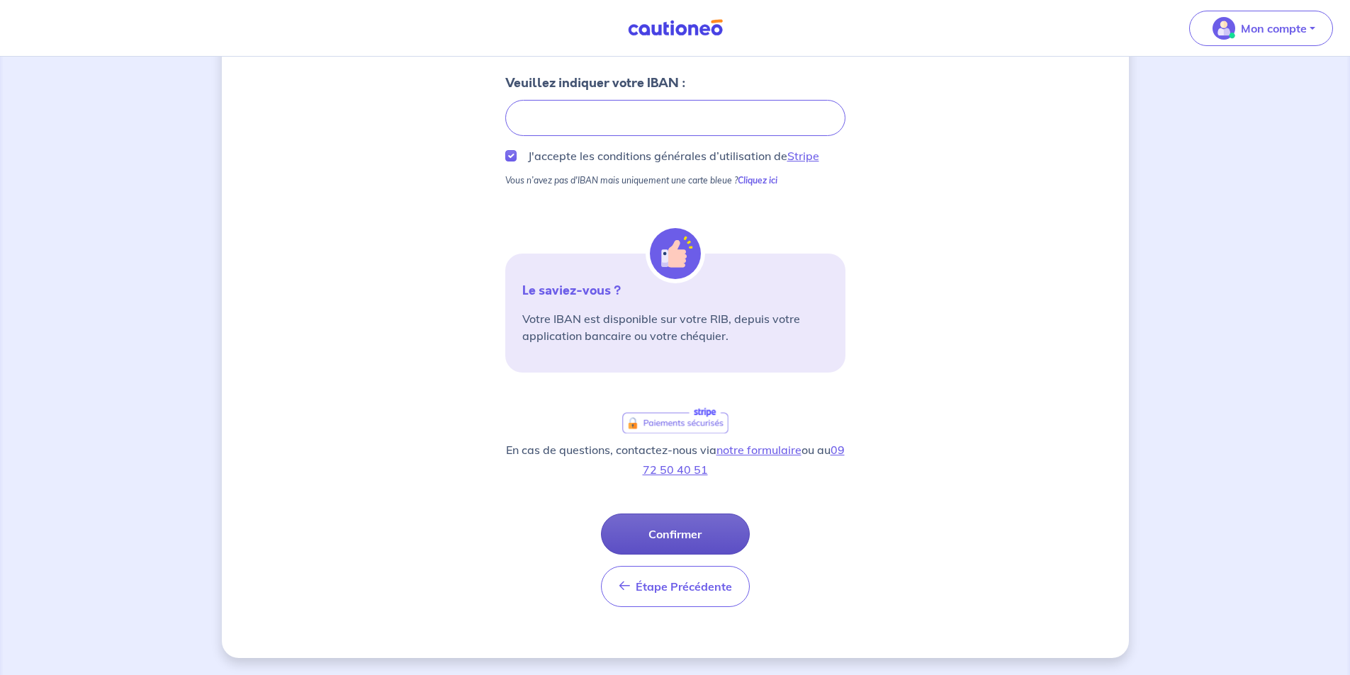
click at [662, 544] on button "Confirmer" at bounding box center [675, 534] width 149 height 41
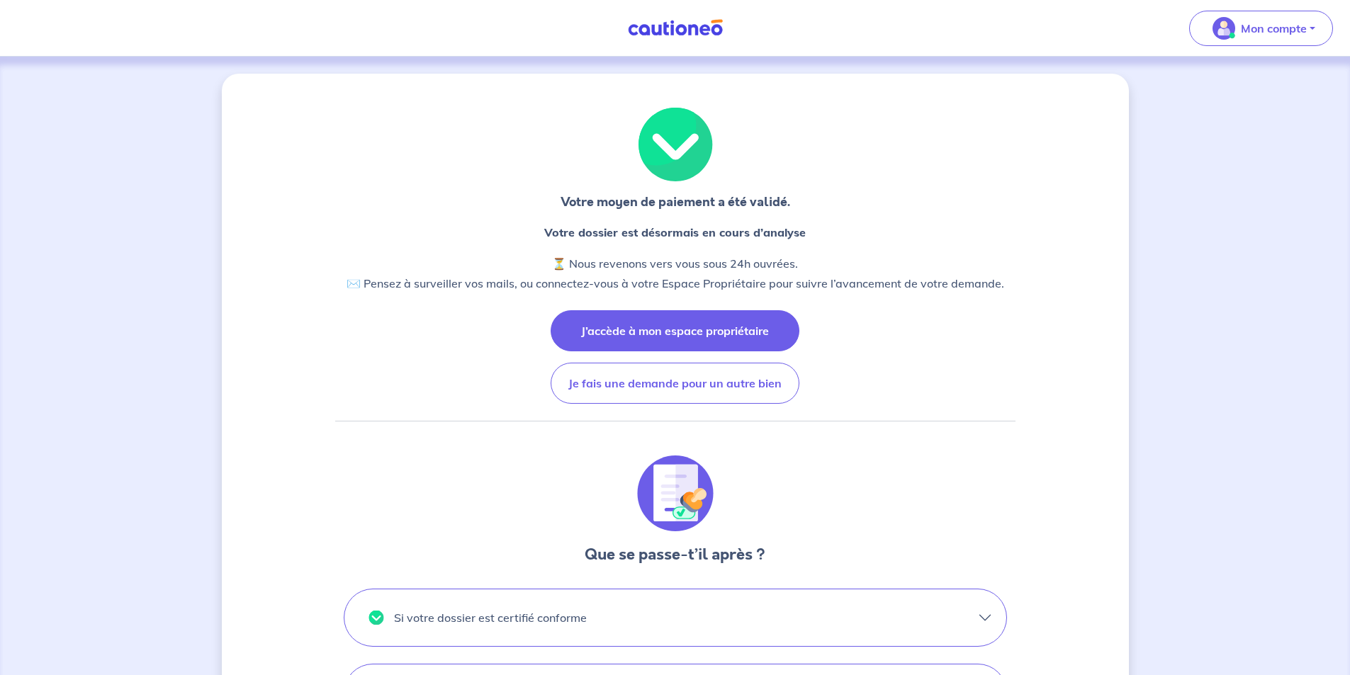
click at [624, 337] on button "J’accède à mon espace propriétaire" at bounding box center [674, 330] width 249 height 41
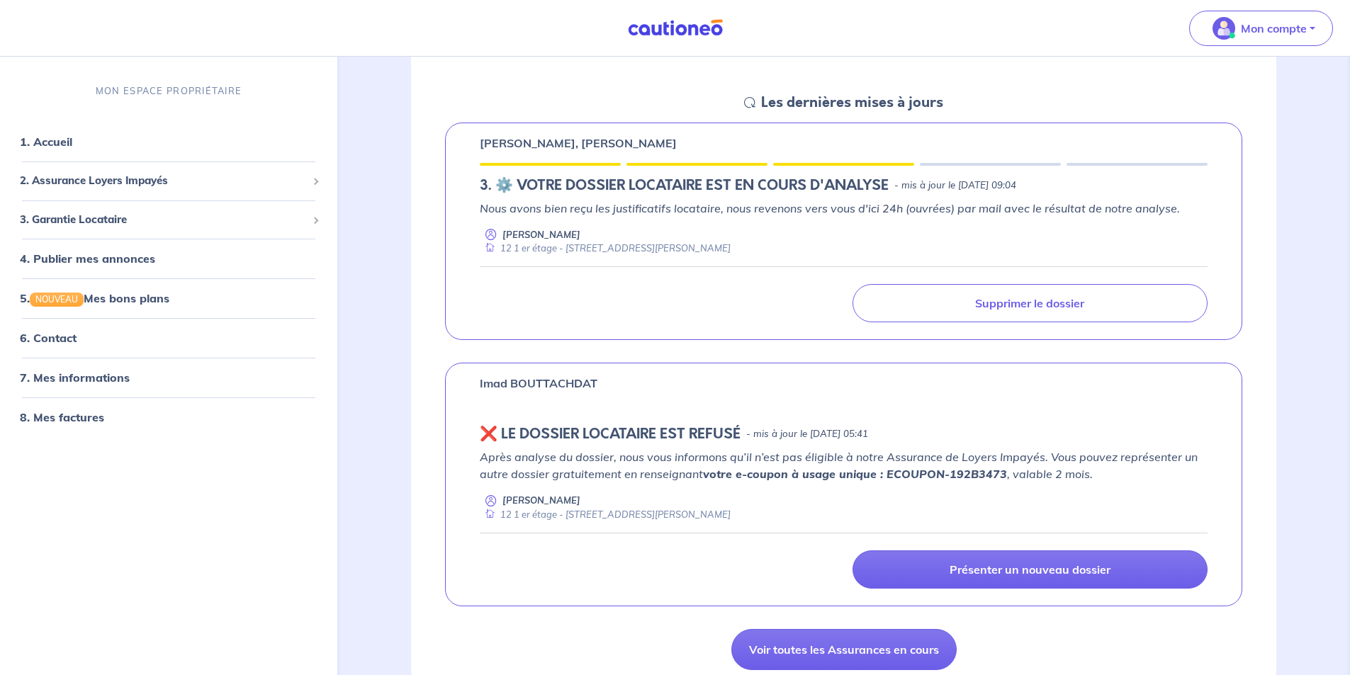
scroll to position [283, 0]
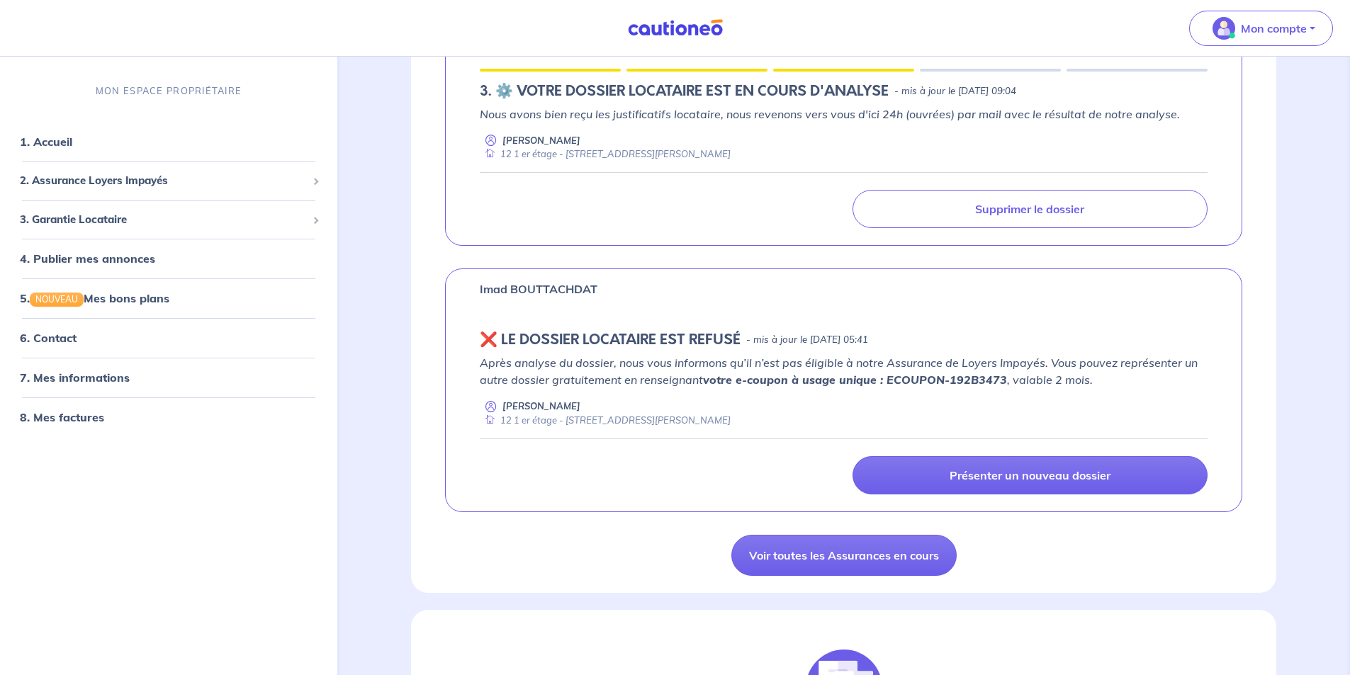
click at [518, 145] on p "[PERSON_NAME]" at bounding box center [541, 140] width 78 height 13
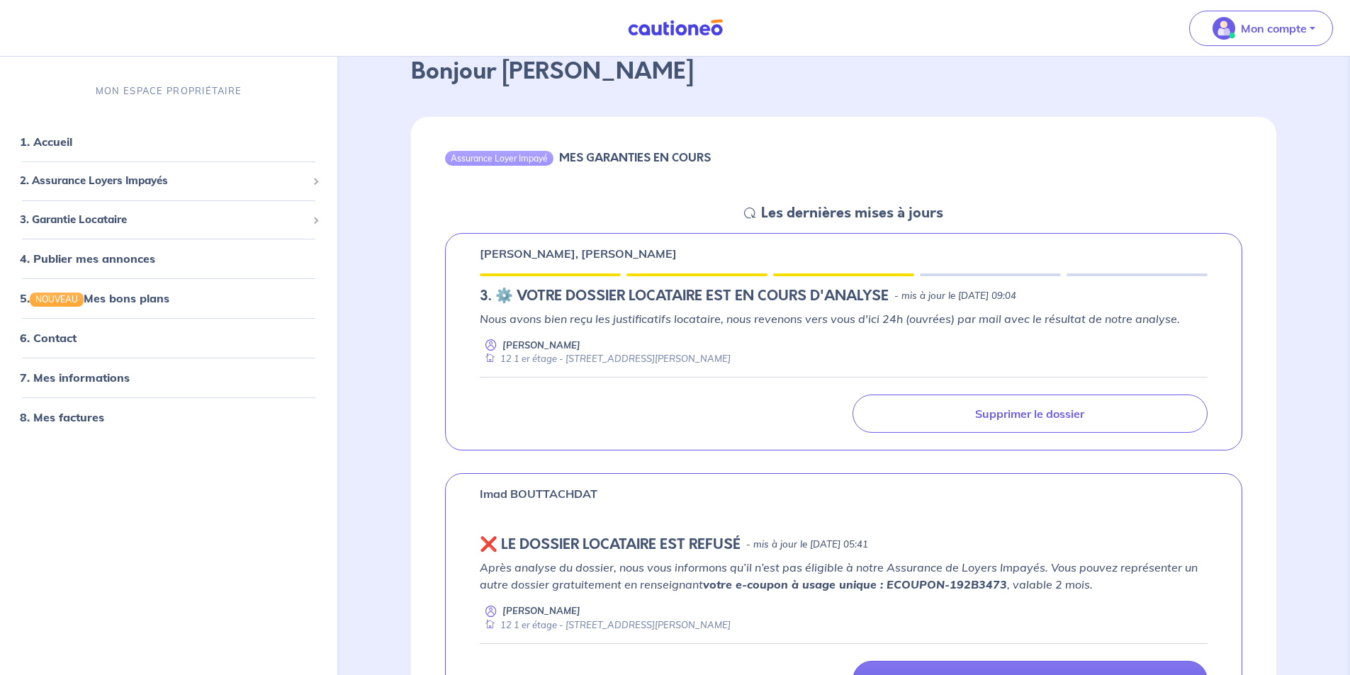
scroll to position [71, 0]
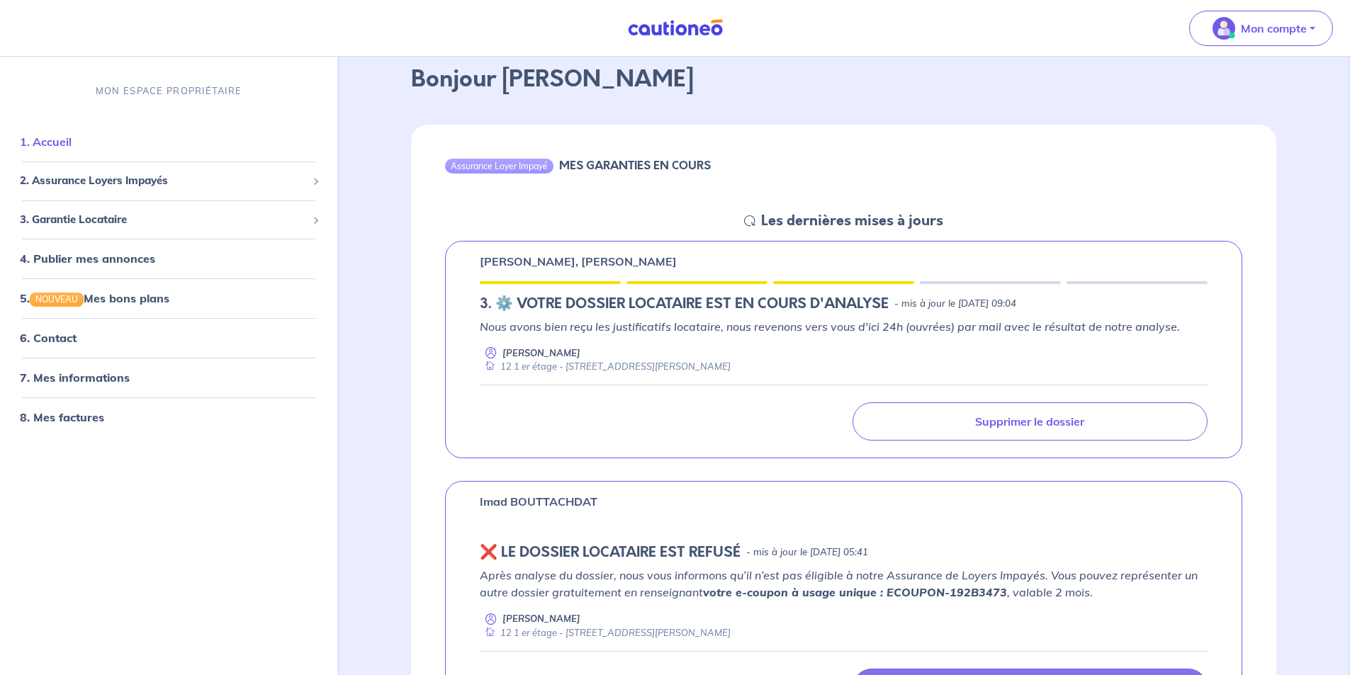
click at [63, 142] on link "1. Accueil" at bounding box center [46, 142] width 52 height 14
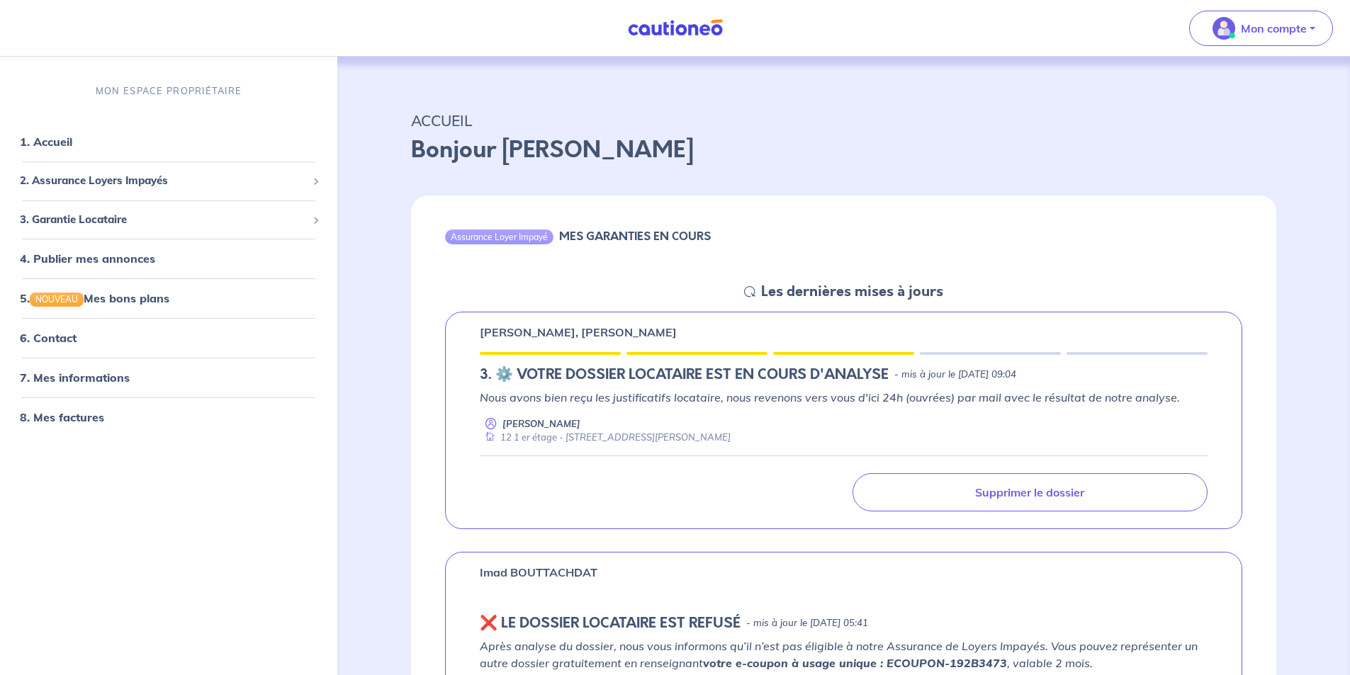
click at [773, 389] on p "Nous avons bien reçu les justificatifs locataire, nous revenons vers vous d'ici…" at bounding box center [844, 397] width 728 height 17
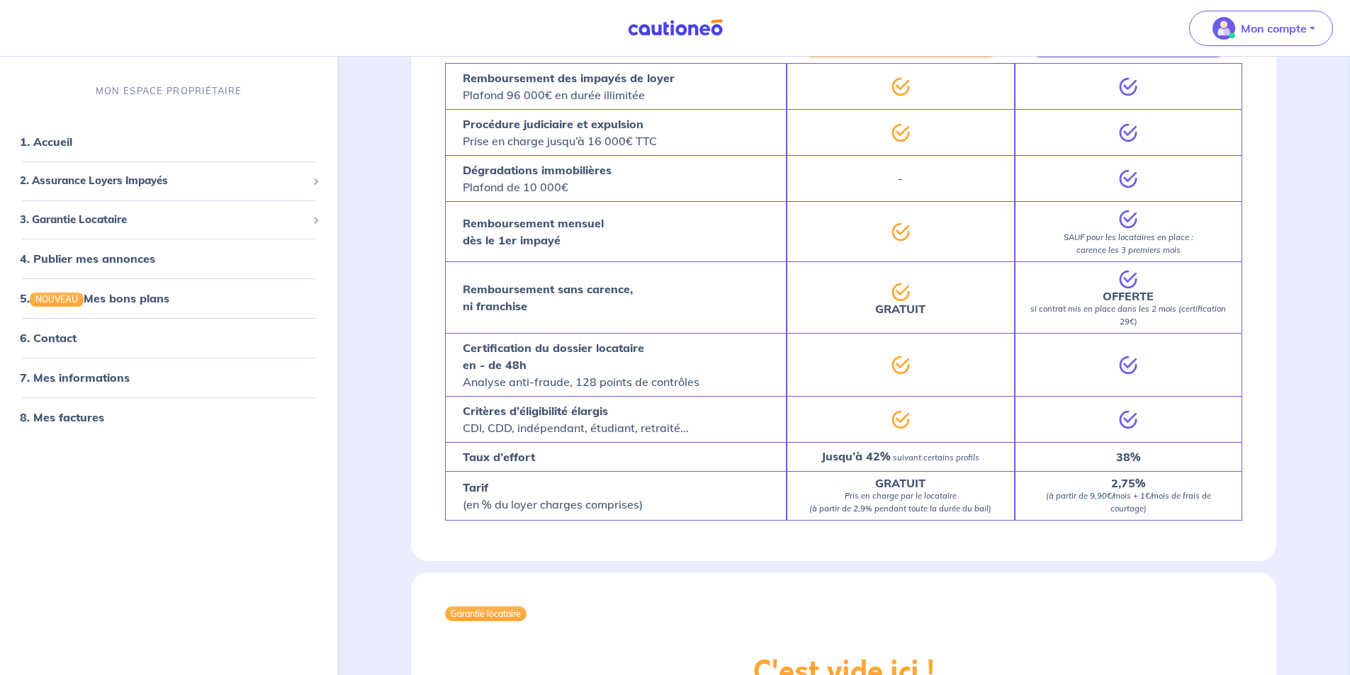
scroll to position [1236, 0]
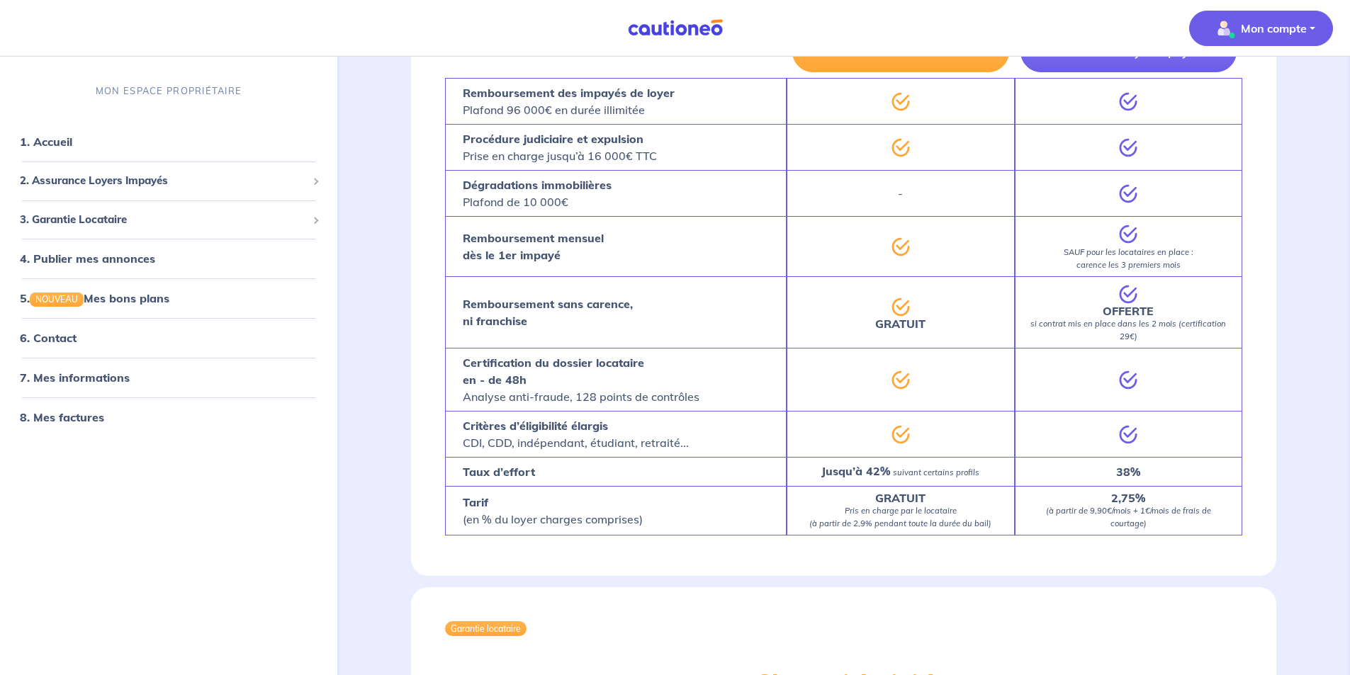
click at [1295, 24] on p "Mon compte" at bounding box center [1274, 28] width 66 height 17
click at [1281, 87] on link "Mes informations" at bounding box center [1247, 88] width 114 height 23
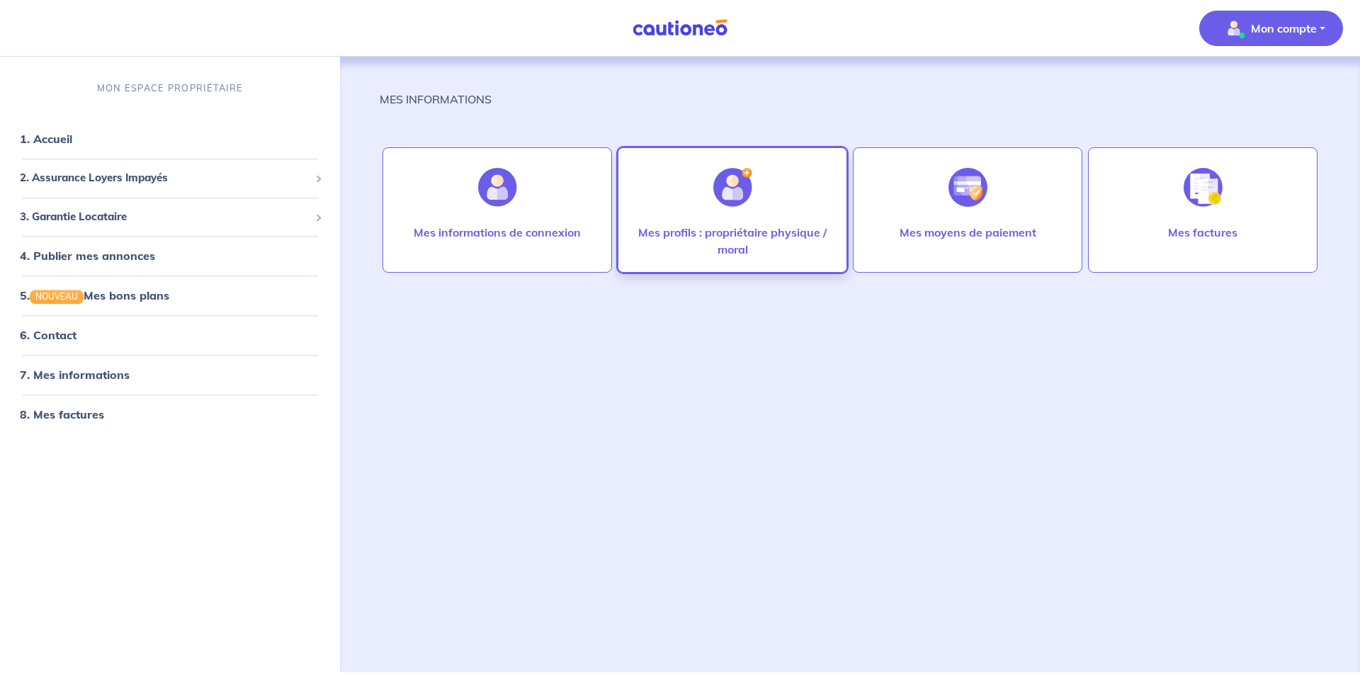
click at [705, 248] on p "Mes profils : propriétaire physique / moral" at bounding box center [733, 241] width 200 height 34
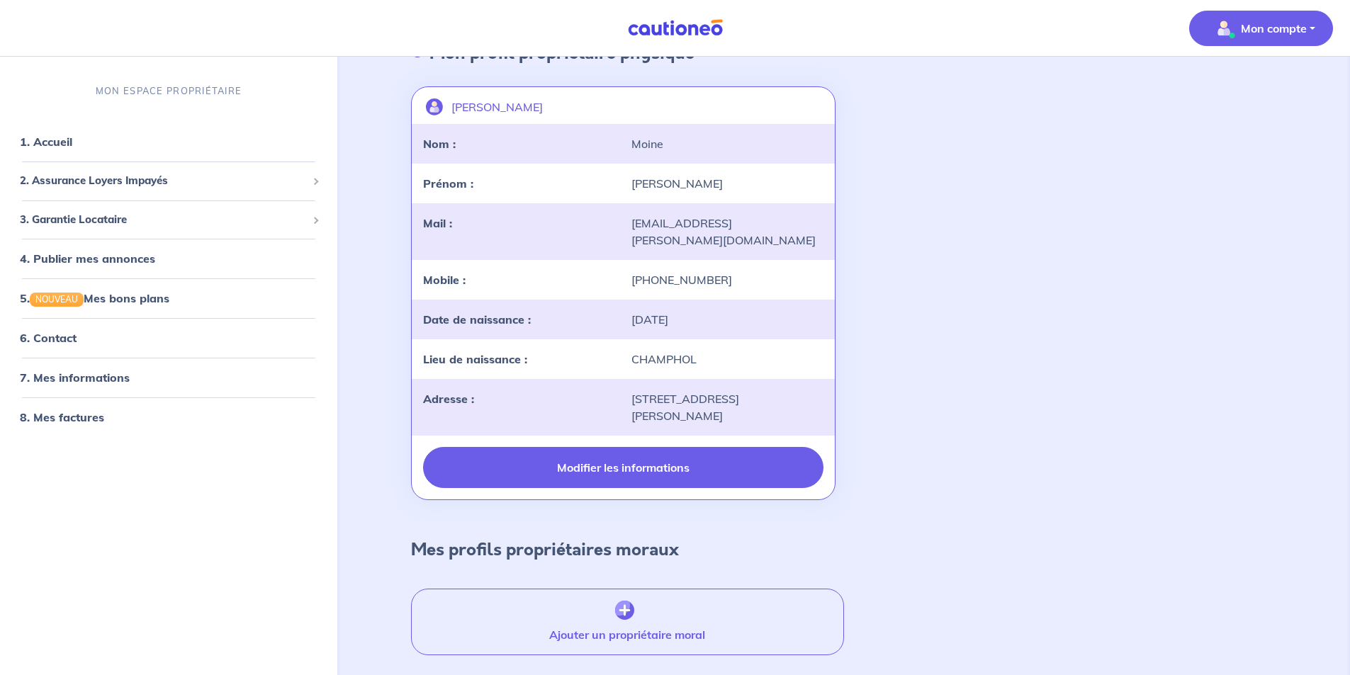
scroll to position [107, 0]
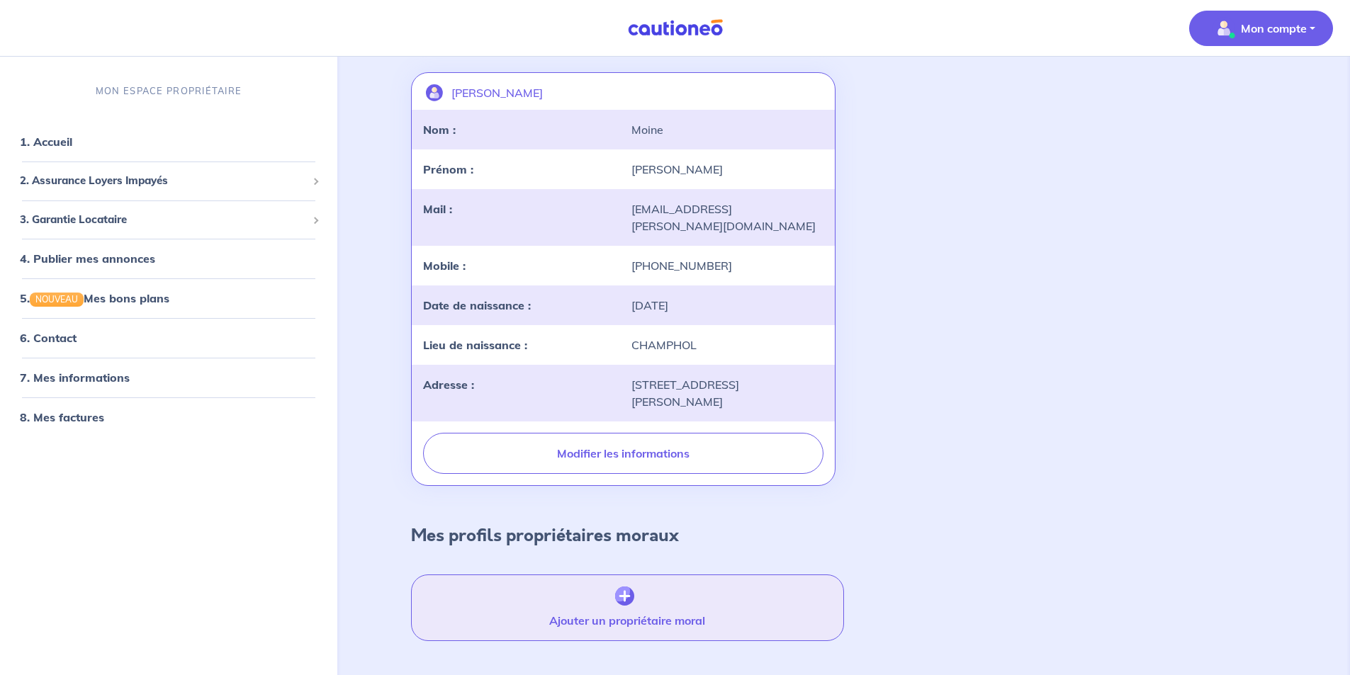
click at [625, 587] on img "button" at bounding box center [624, 597] width 19 height 20
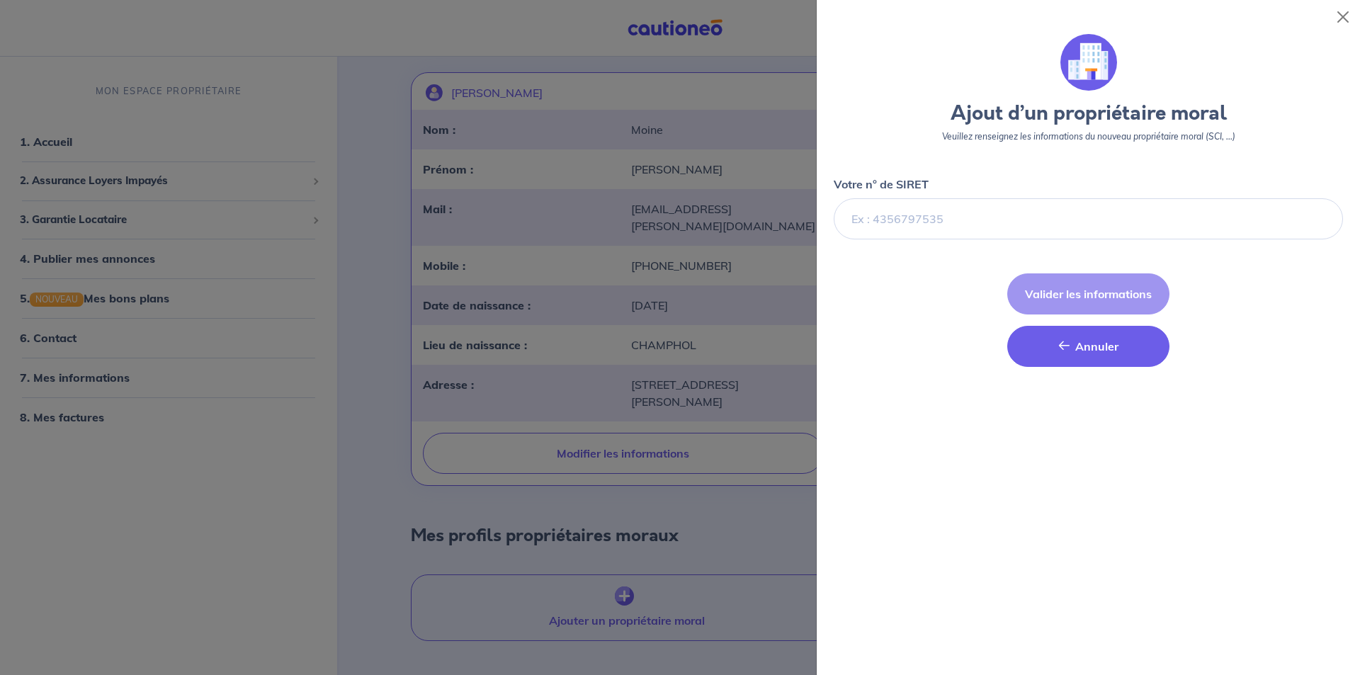
click at [1079, 349] on span "Annuler" at bounding box center [1096, 346] width 43 height 14
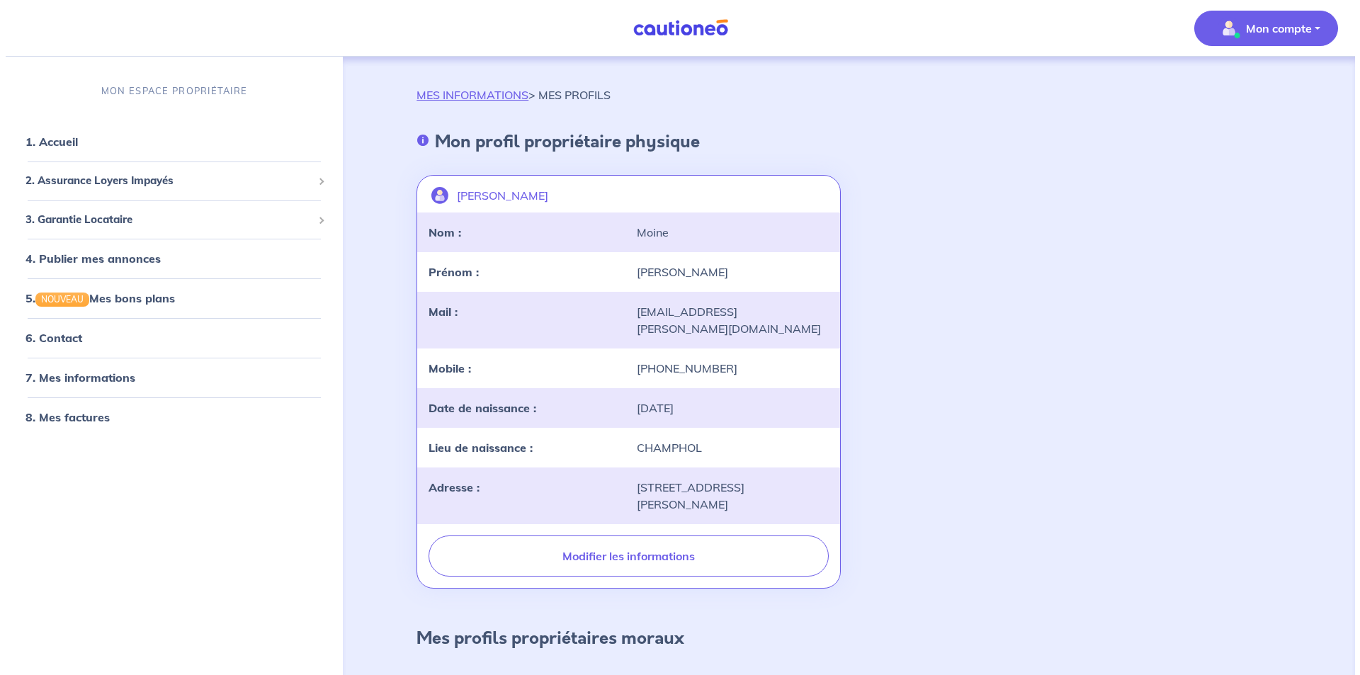
scroll to position [0, 0]
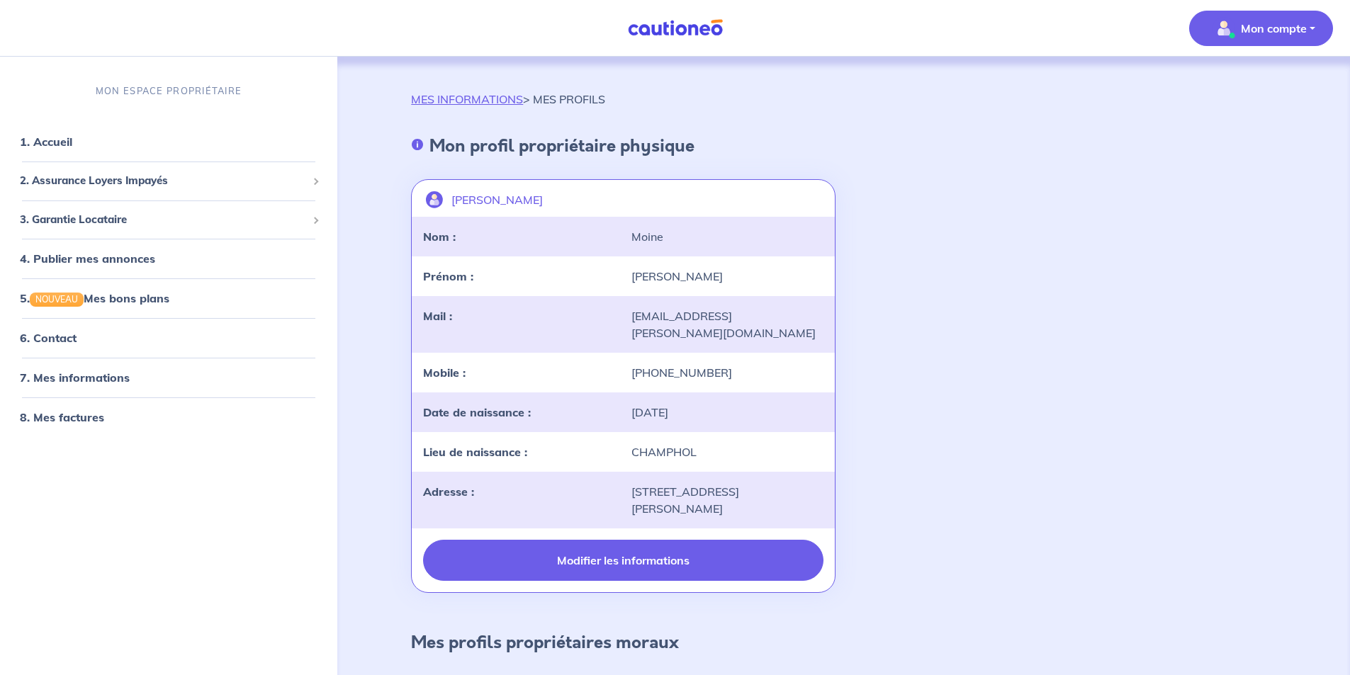
click at [618, 540] on button "Modifier les informations" at bounding box center [623, 560] width 400 height 41
select select "FR"
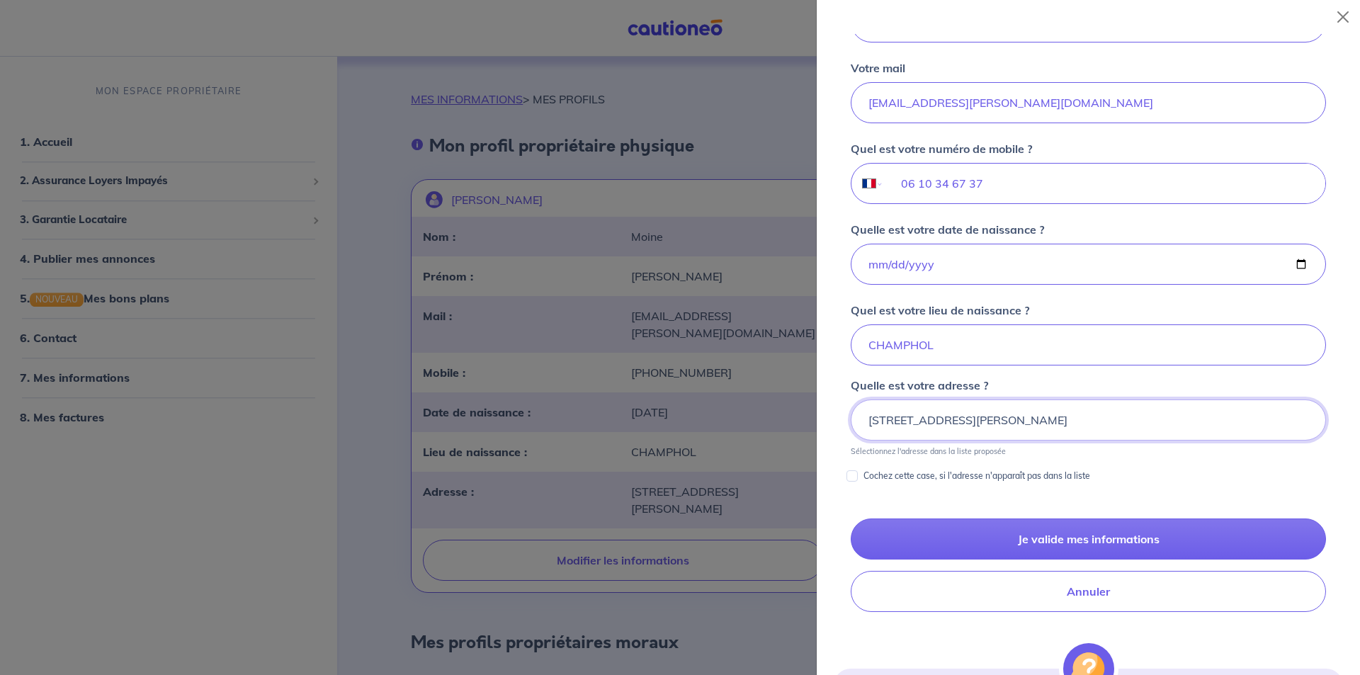
scroll to position [354, 0]
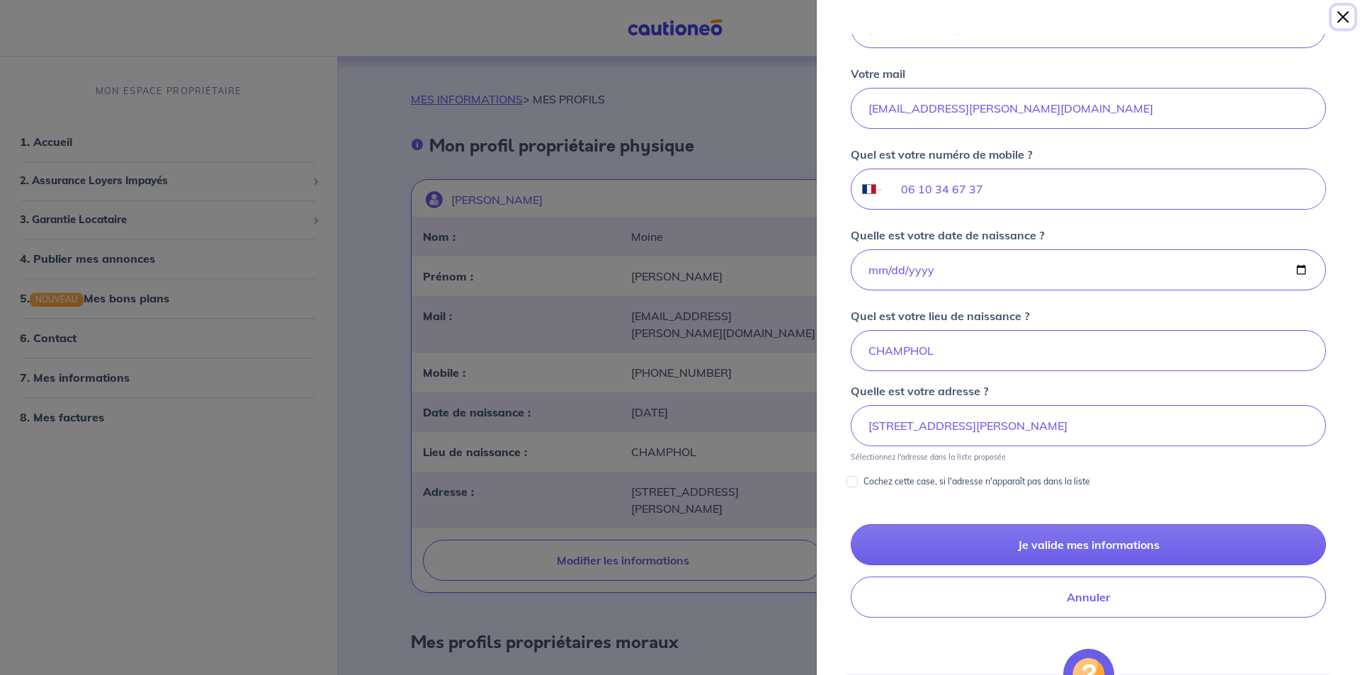
click at [1344, 14] on button "Close" at bounding box center [1343, 17] width 23 height 23
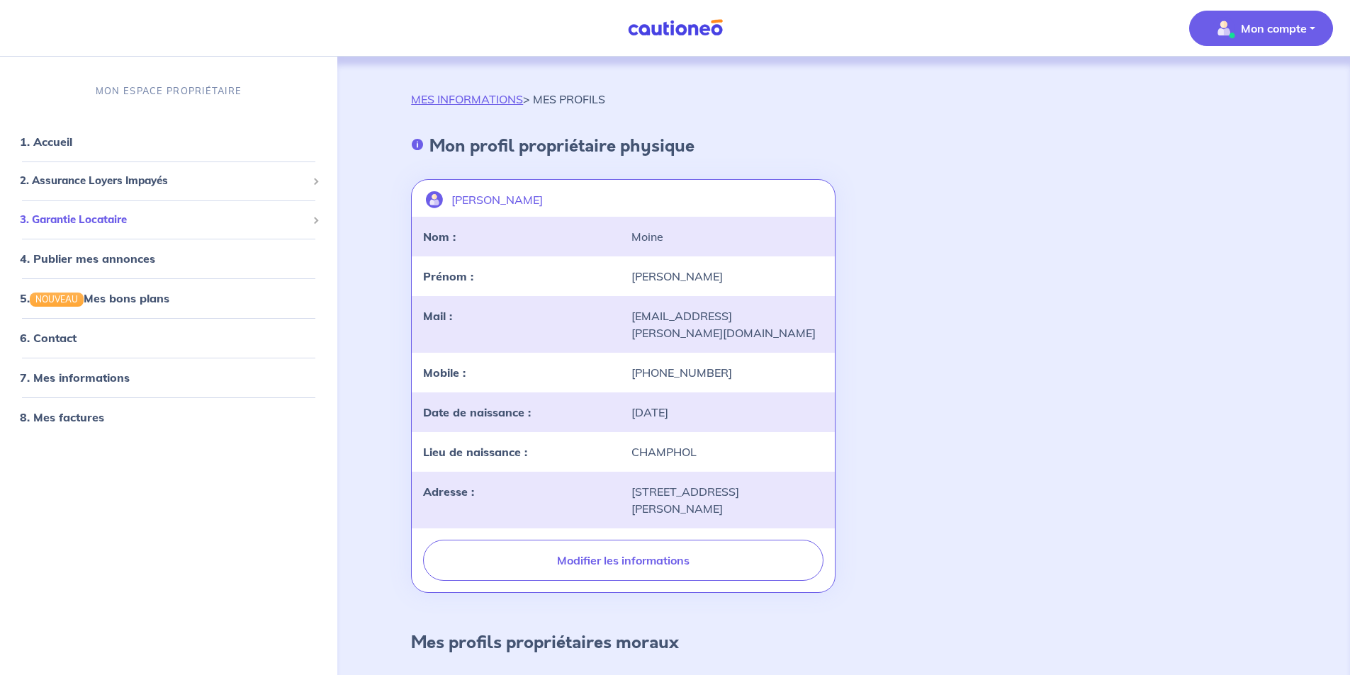
click at [106, 217] on span "3. Garantie Locataire" at bounding box center [163, 220] width 287 height 16
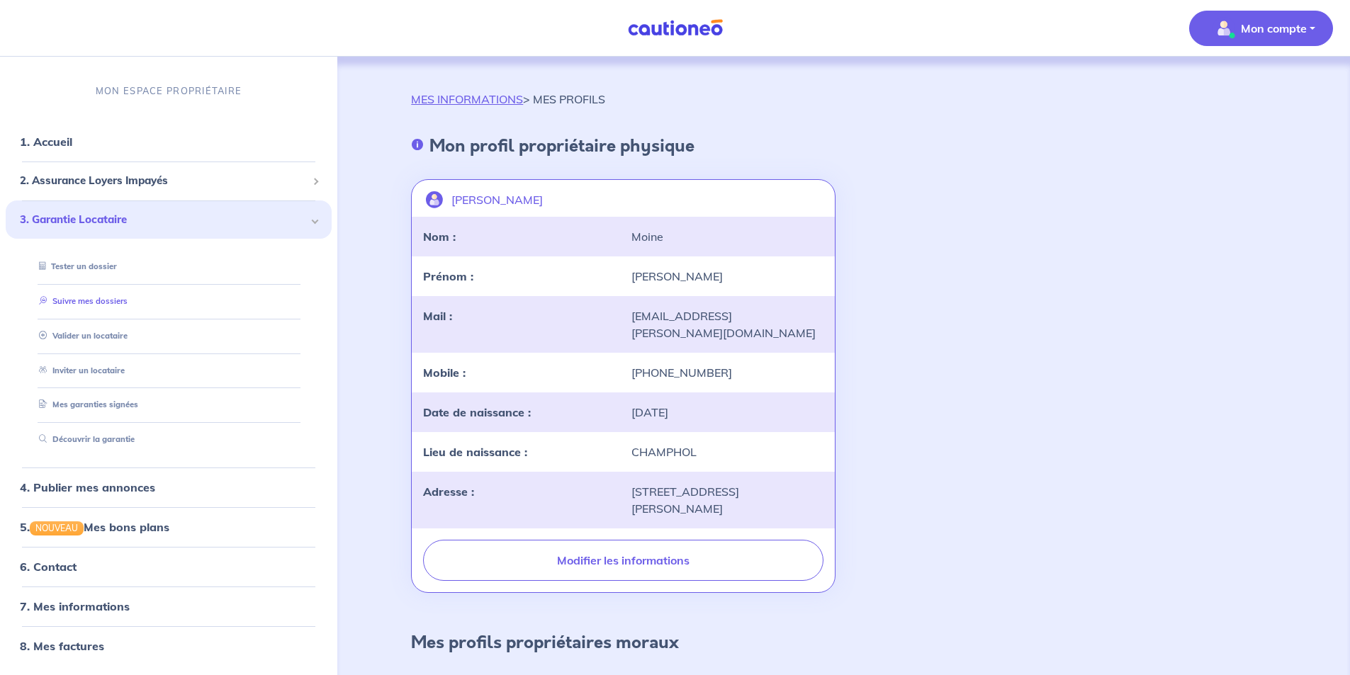
click at [89, 301] on link "Suivre mes dossiers" at bounding box center [80, 301] width 94 height 10
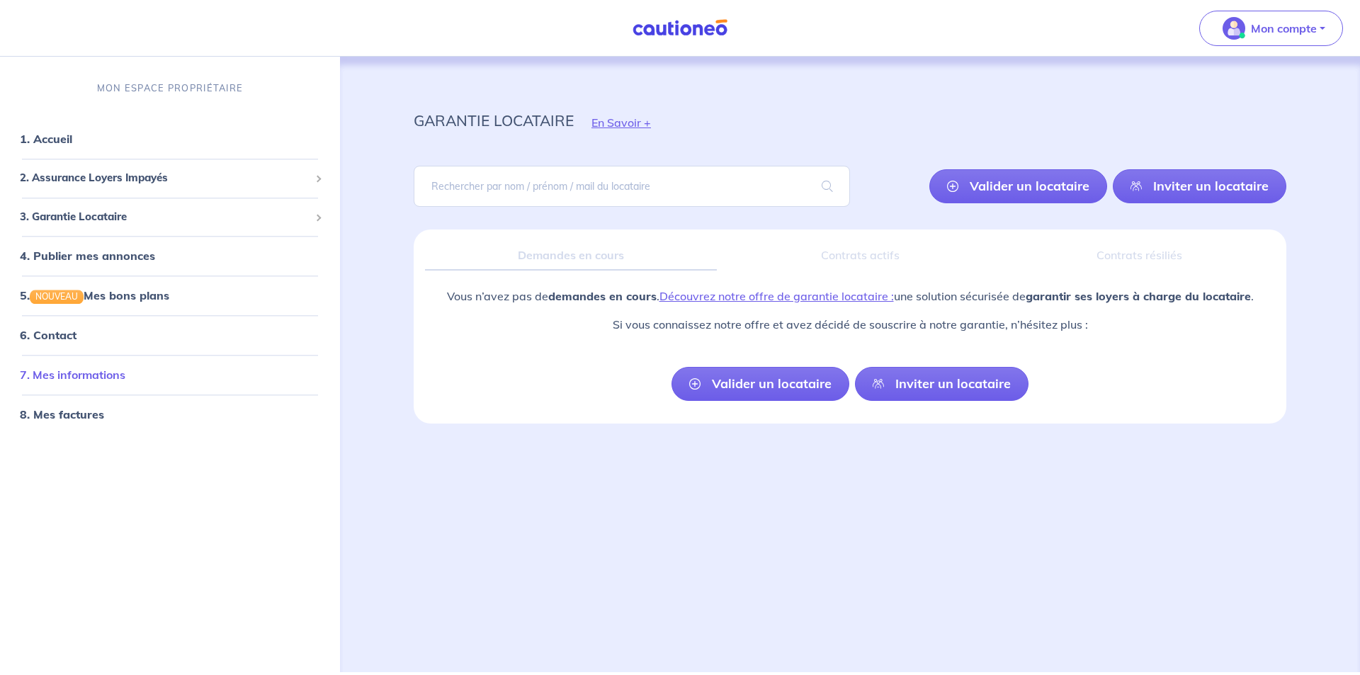
click at [68, 377] on link "7. Mes informations" at bounding box center [73, 375] width 106 height 14
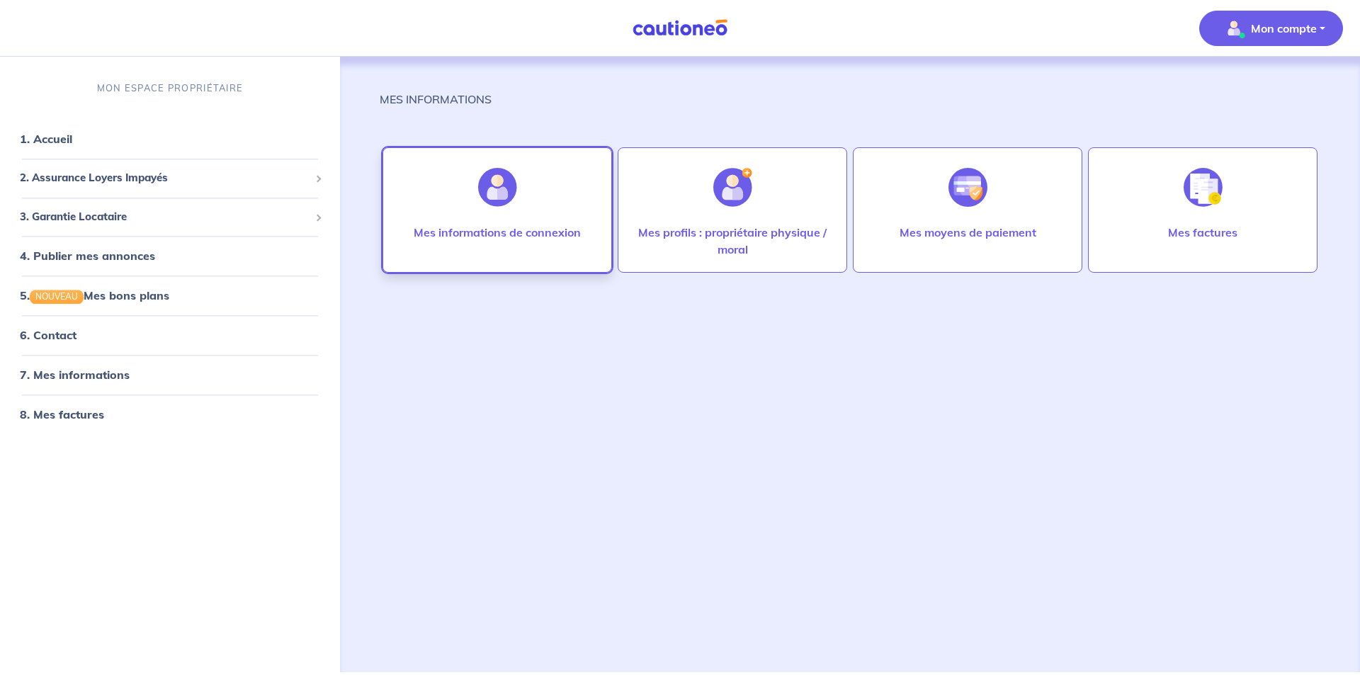
click at [558, 253] on div "Mes informations de connexion" at bounding box center [497, 246] width 190 height 45
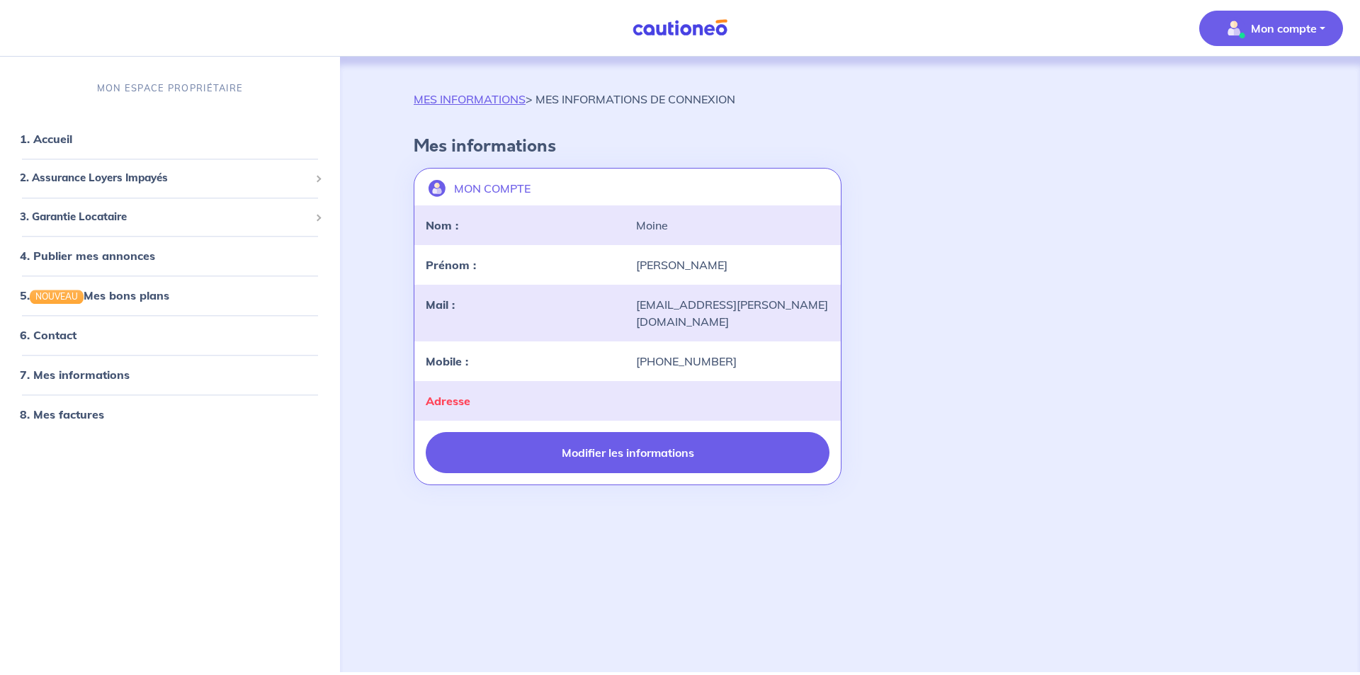
click at [547, 437] on button "Modifier les informations" at bounding box center [628, 452] width 404 height 41
select select "FR"
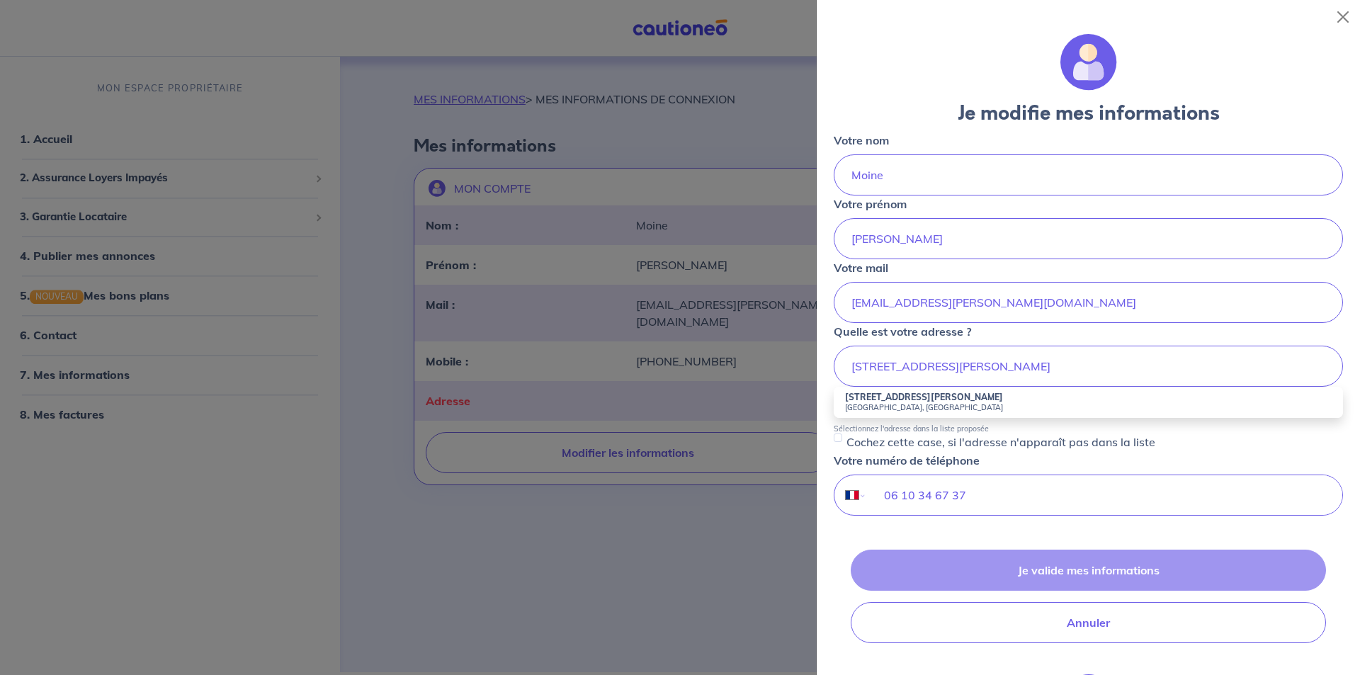
click at [893, 407] on small "[GEOGRAPHIC_DATA], [GEOGRAPHIC_DATA]" at bounding box center [1088, 407] width 487 height 10
type input "[STREET_ADDRESS][PERSON_NAME]"
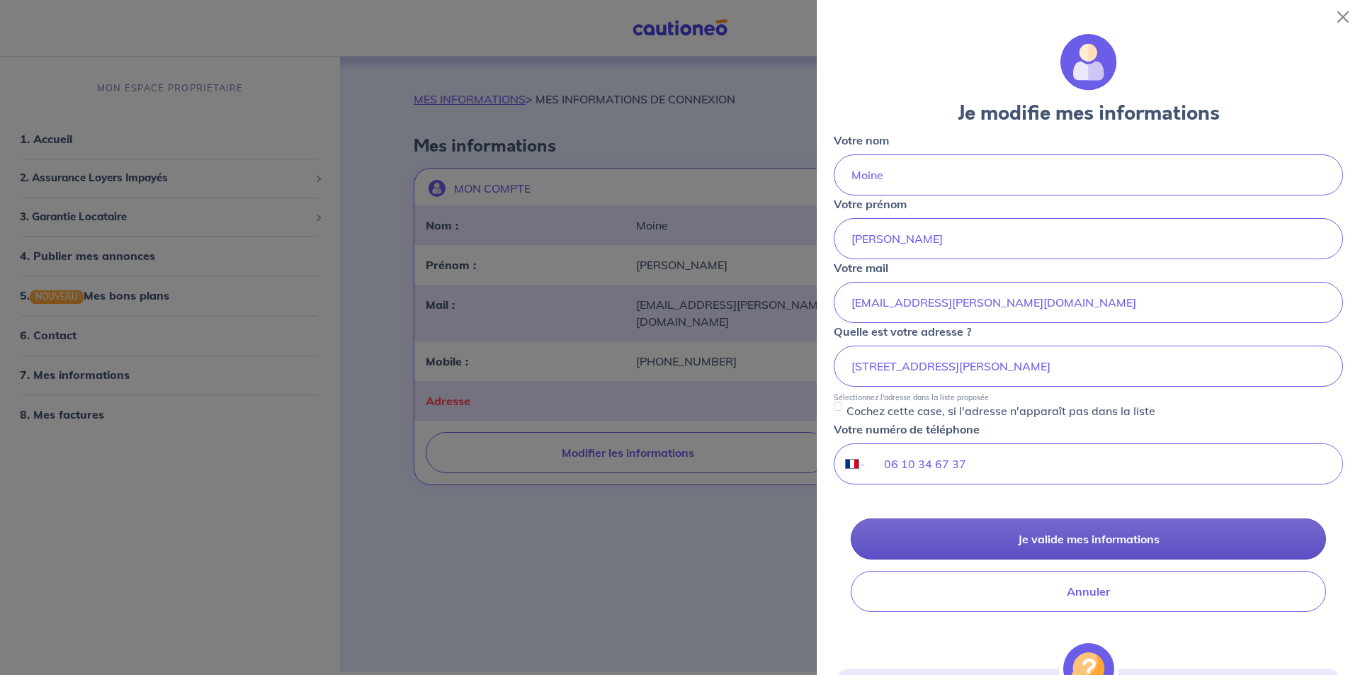
click at [990, 541] on button "Je valide mes informations" at bounding box center [1088, 539] width 475 height 41
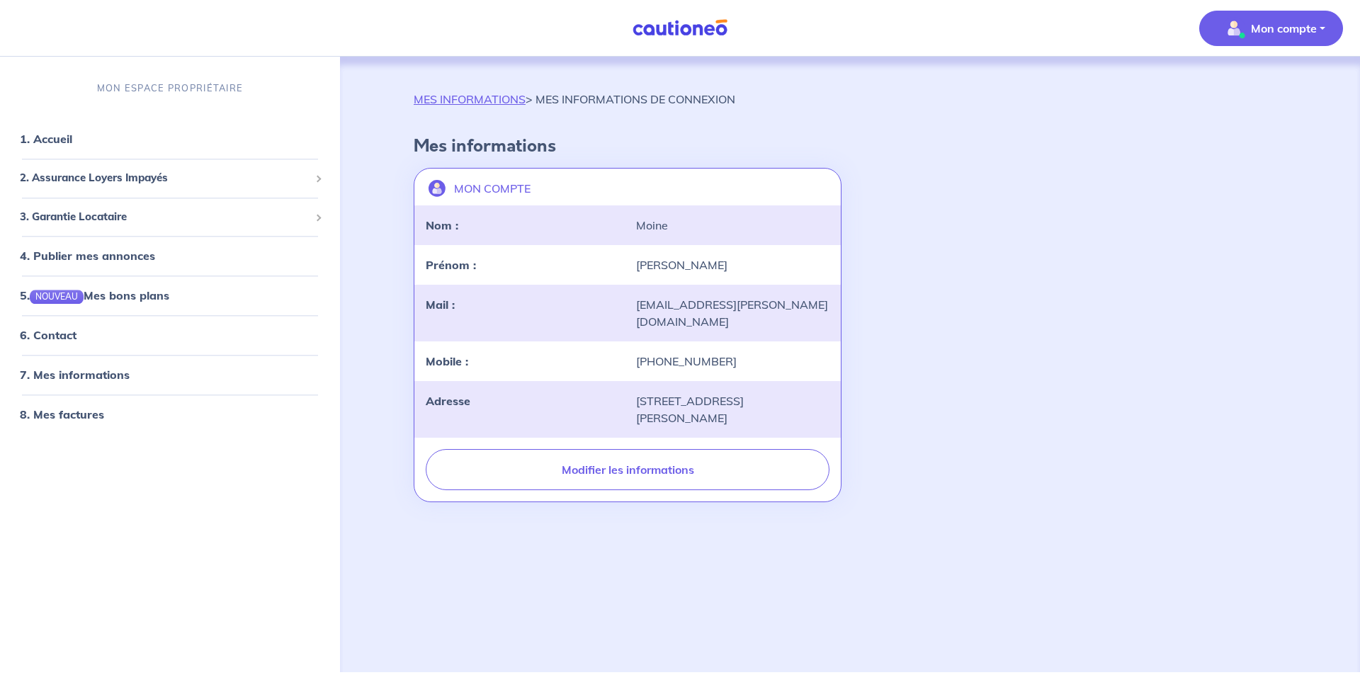
click at [1338, 79] on div "MES INFORMATIONS > MES INFORMATIONS DE CONNEXION Mes informations MON COMPTE la…" at bounding box center [850, 365] width 1009 height 616
click at [1284, 29] on p "Mon compte" at bounding box center [1284, 28] width 66 height 17
click at [1268, 94] on link "Mes informations" at bounding box center [1257, 88] width 114 height 23
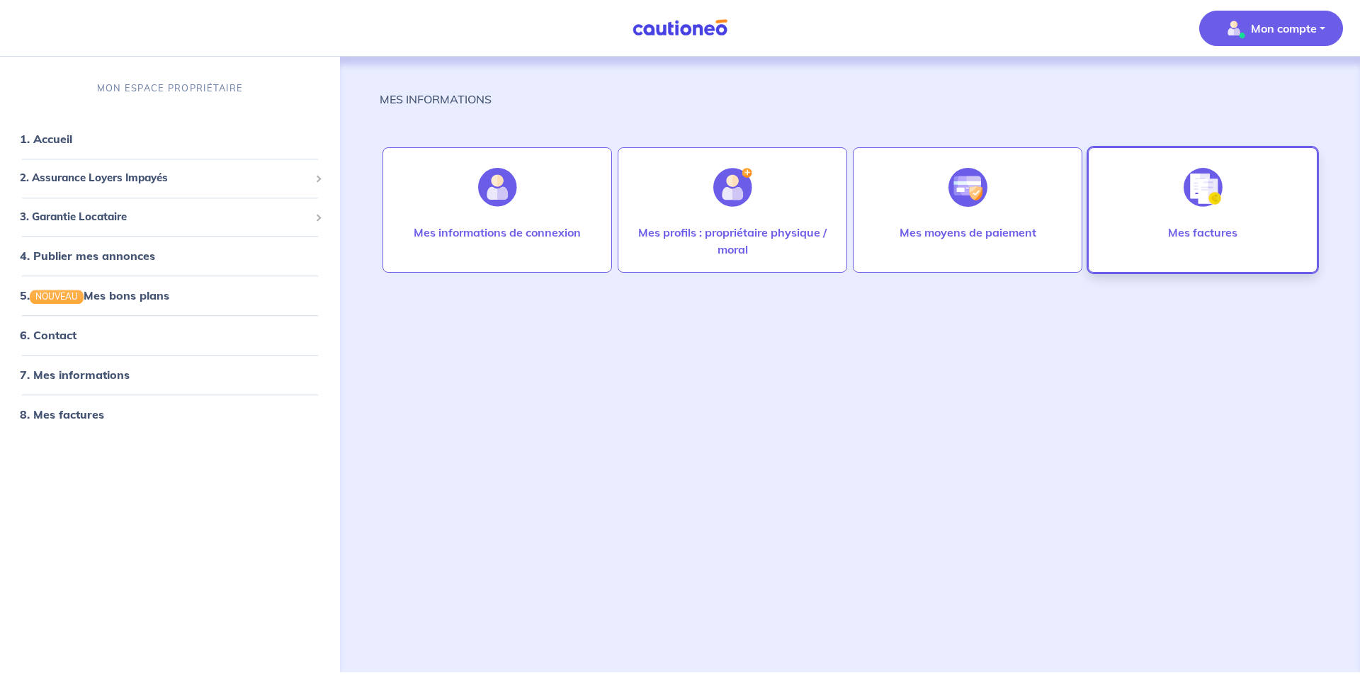
click at [1148, 232] on div "Mes factures" at bounding box center [1203, 209] width 230 height 125
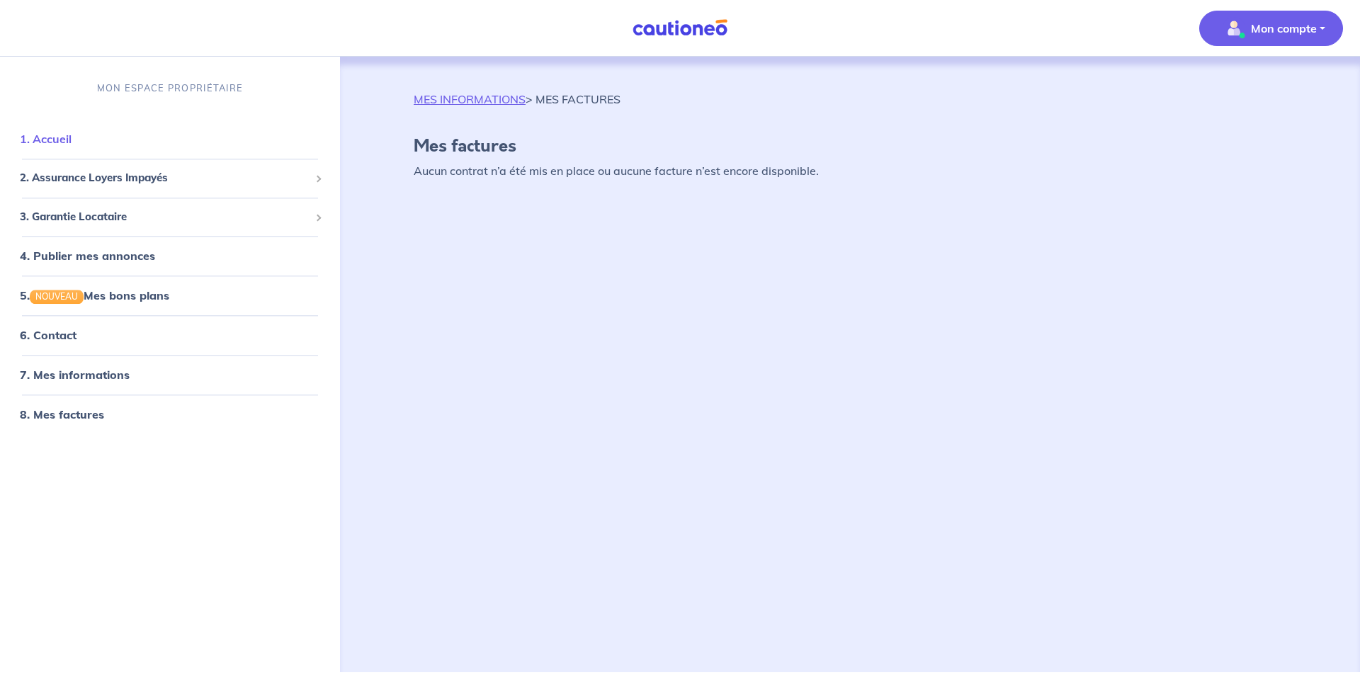
click at [72, 144] on link "1. Accueil" at bounding box center [46, 139] width 52 height 14
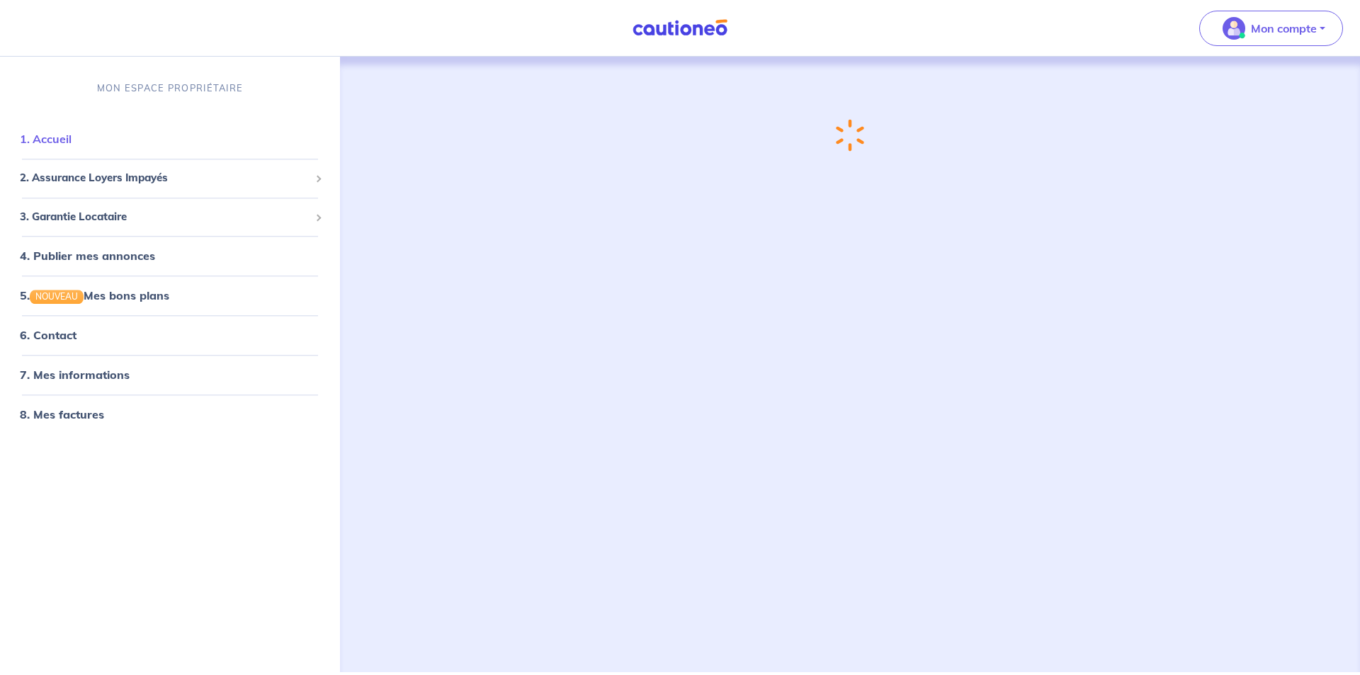
click at [57, 144] on link "1. Accueil" at bounding box center [46, 139] width 52 height 14
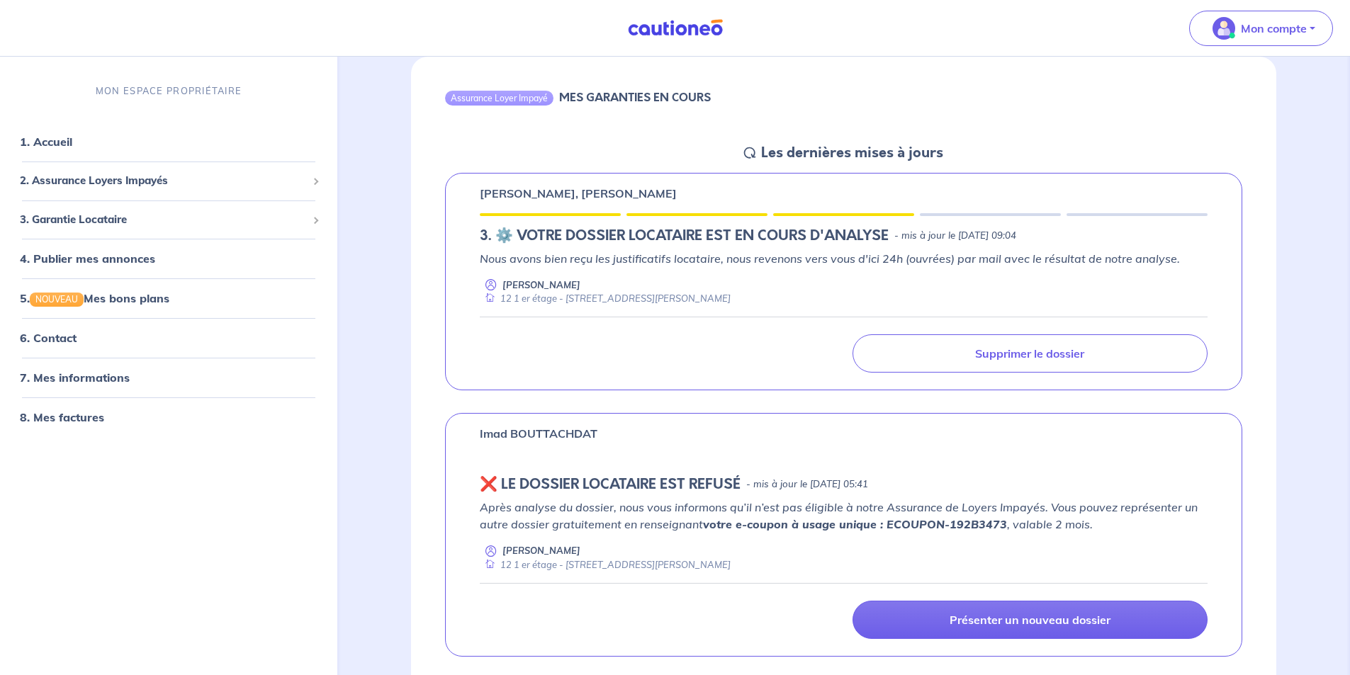
scroll to position [354, 0]
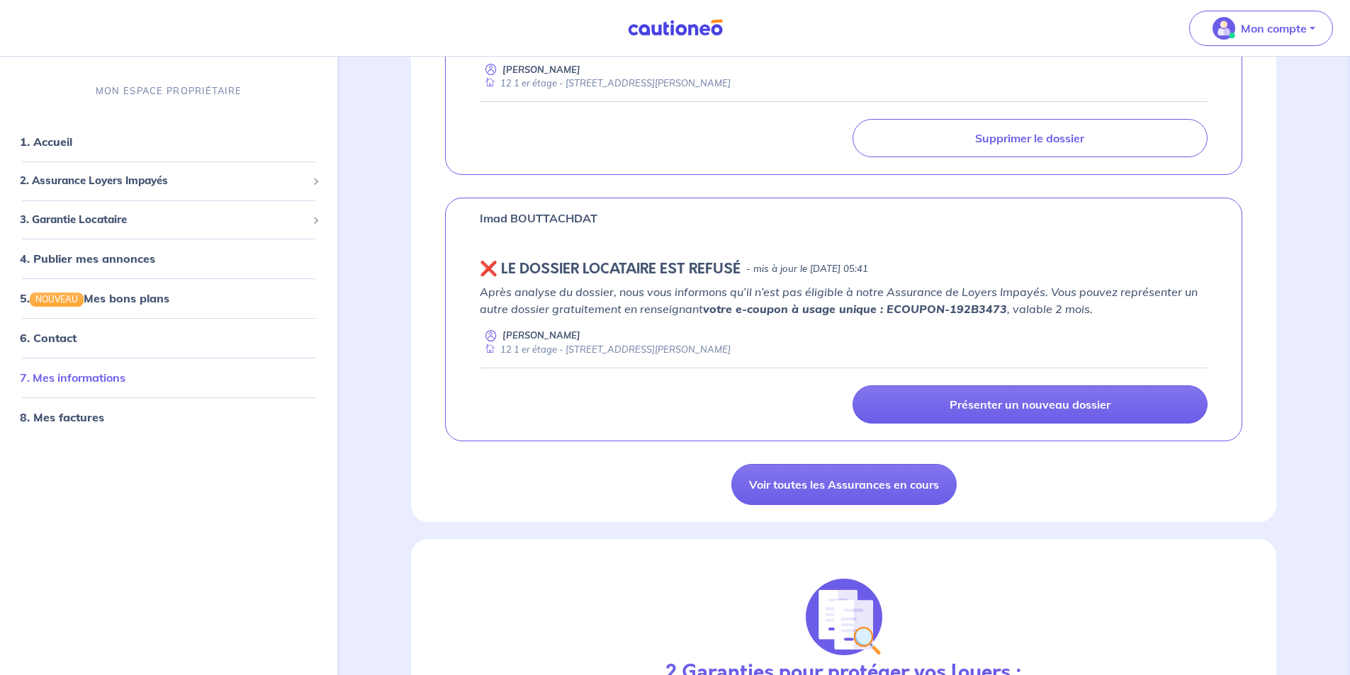
click at [96, 380] on link "7. Mes informations" at bounding box center [73, 378] width 106 height 14
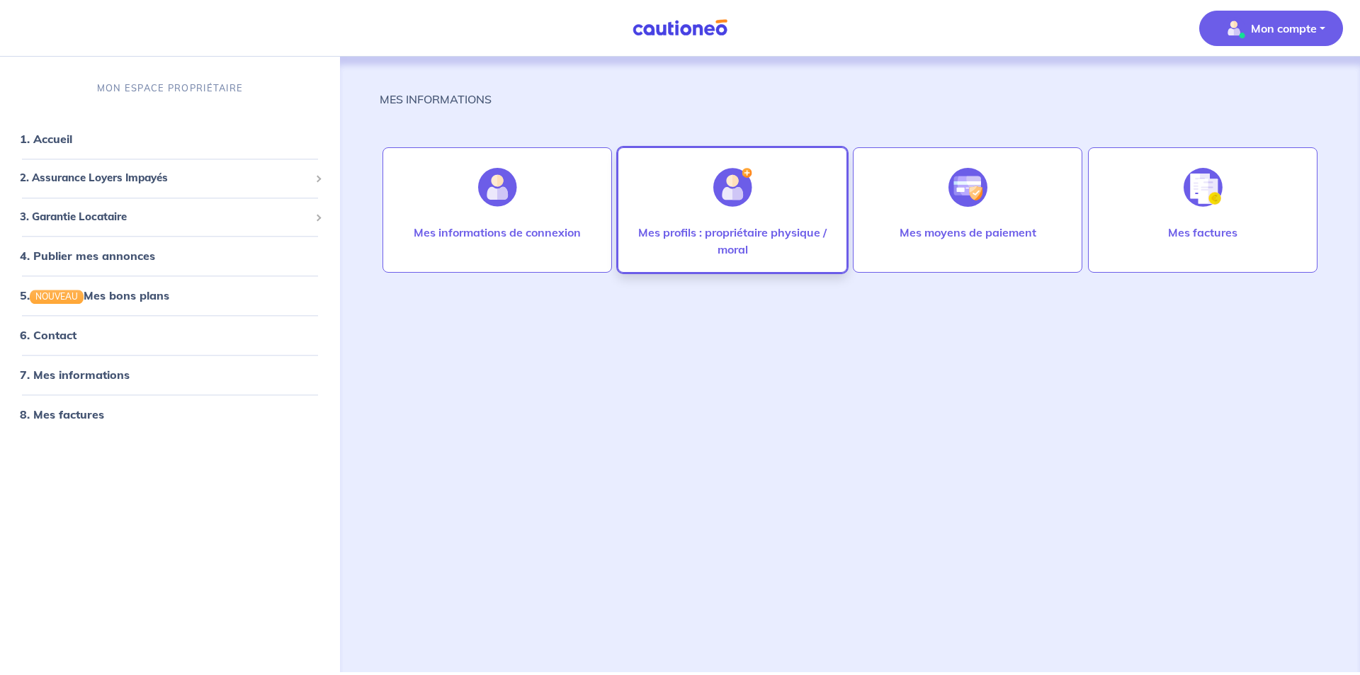
click at [762, 247] on p "Mes profils : propriétaire physique / moral" at bounding box center [733, 241] width 200 height 34
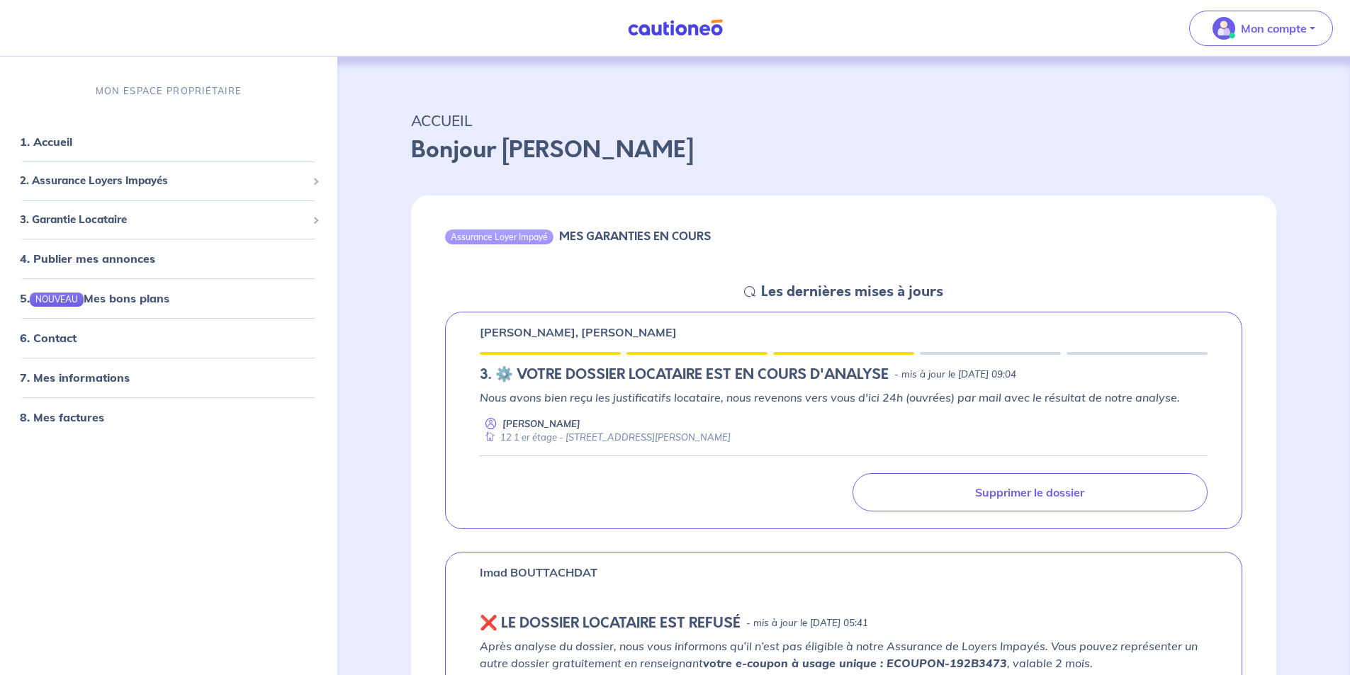
click at [606, 407] on div "Nous avons bien reçu les justificatifs locataire, nous revenons vers vous d'ici…" at bounding box center [844, 417] width 728 height 56
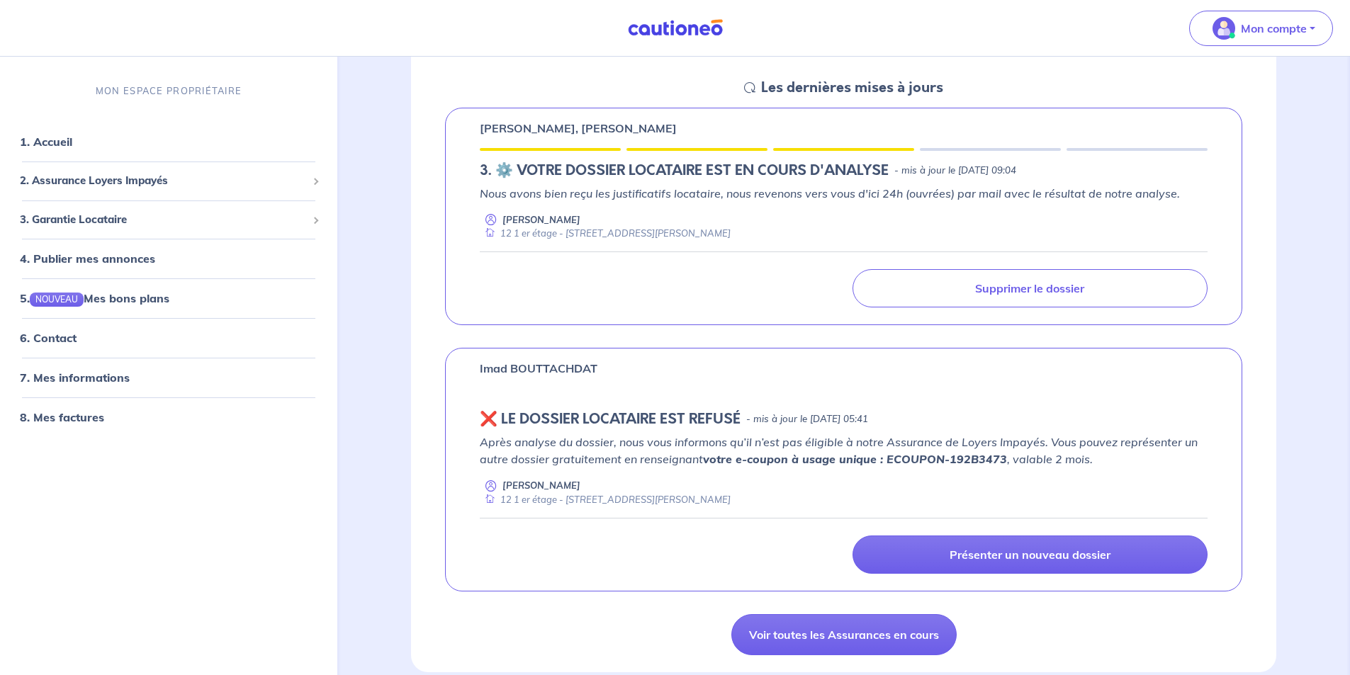
scroll to position [213, 0]
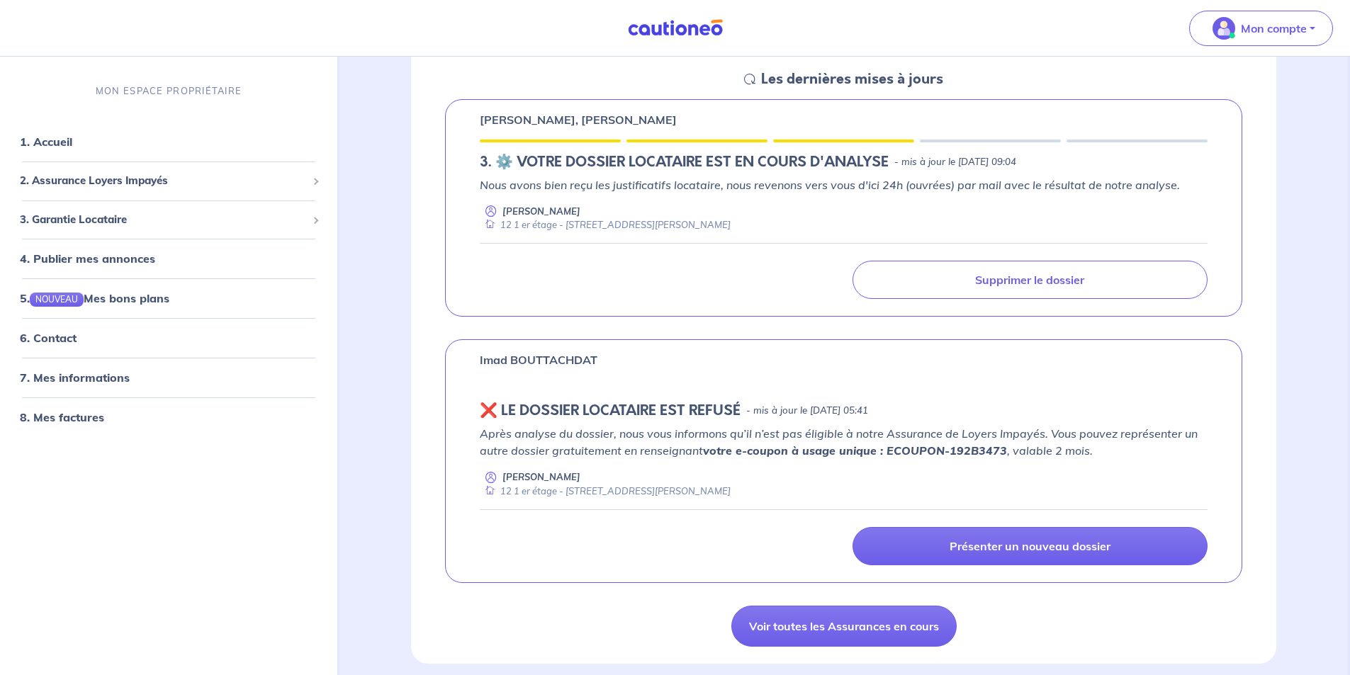
click at [881, 83] on h5 "Les dernières mises à jours" at bounding box center [852, 79] width 182 height 17
